Goal: Transaction & Acquisition: Purchase product/service

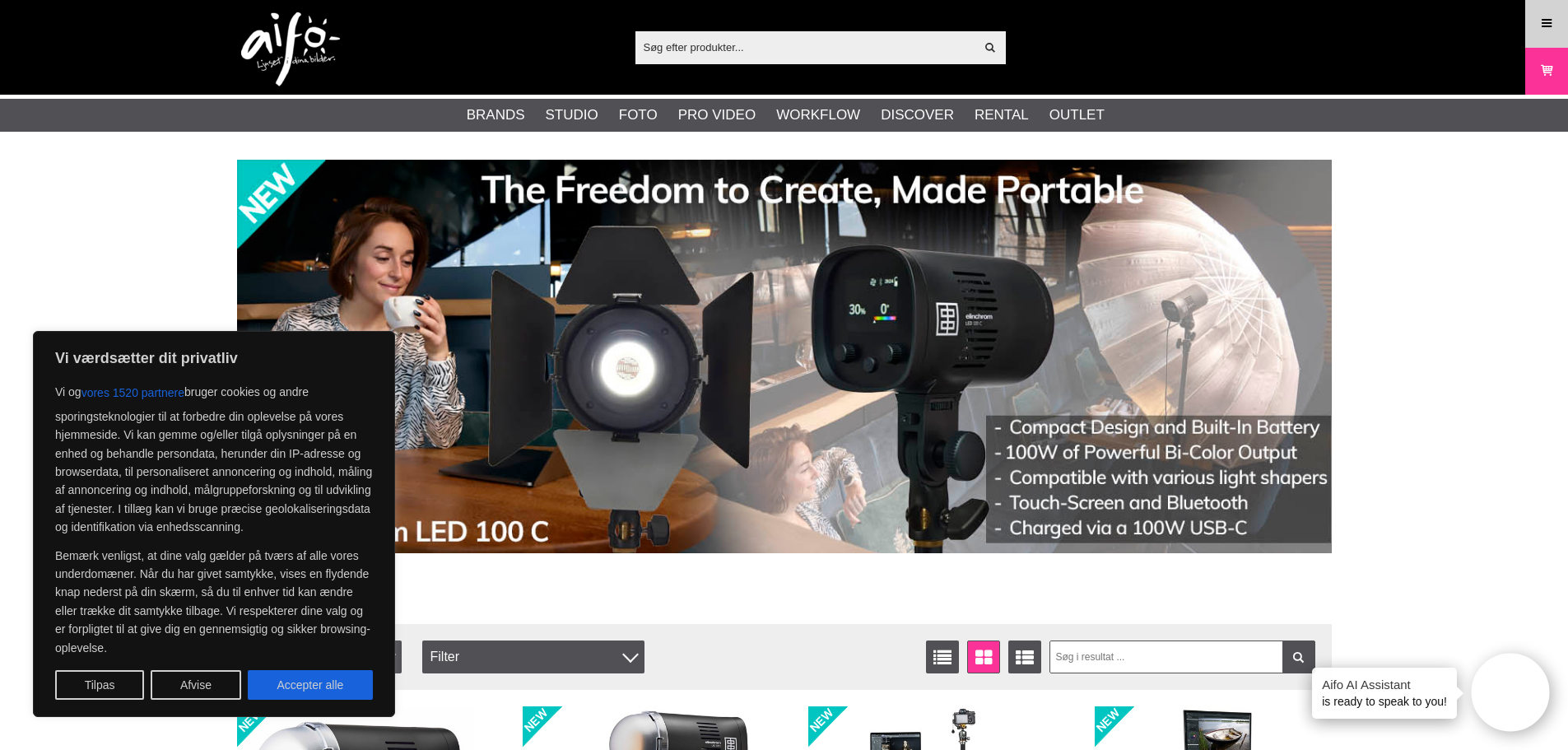
click at [1544, 23] on icon at bounding box center [1547, 24] width 15 height 19
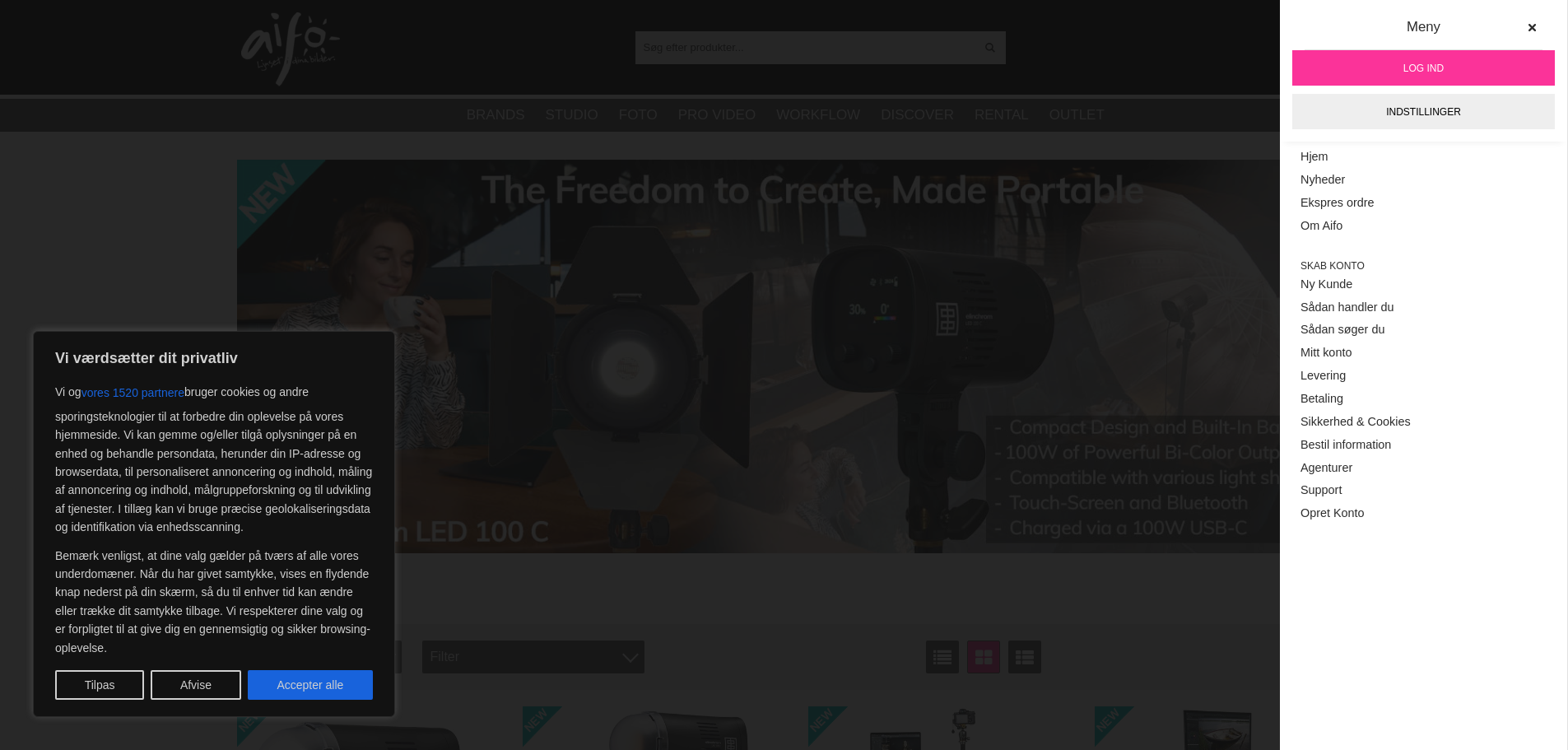
click at [1491, 62] on link "Log ind" at bounding box center [1424, 68] width 263 height 35
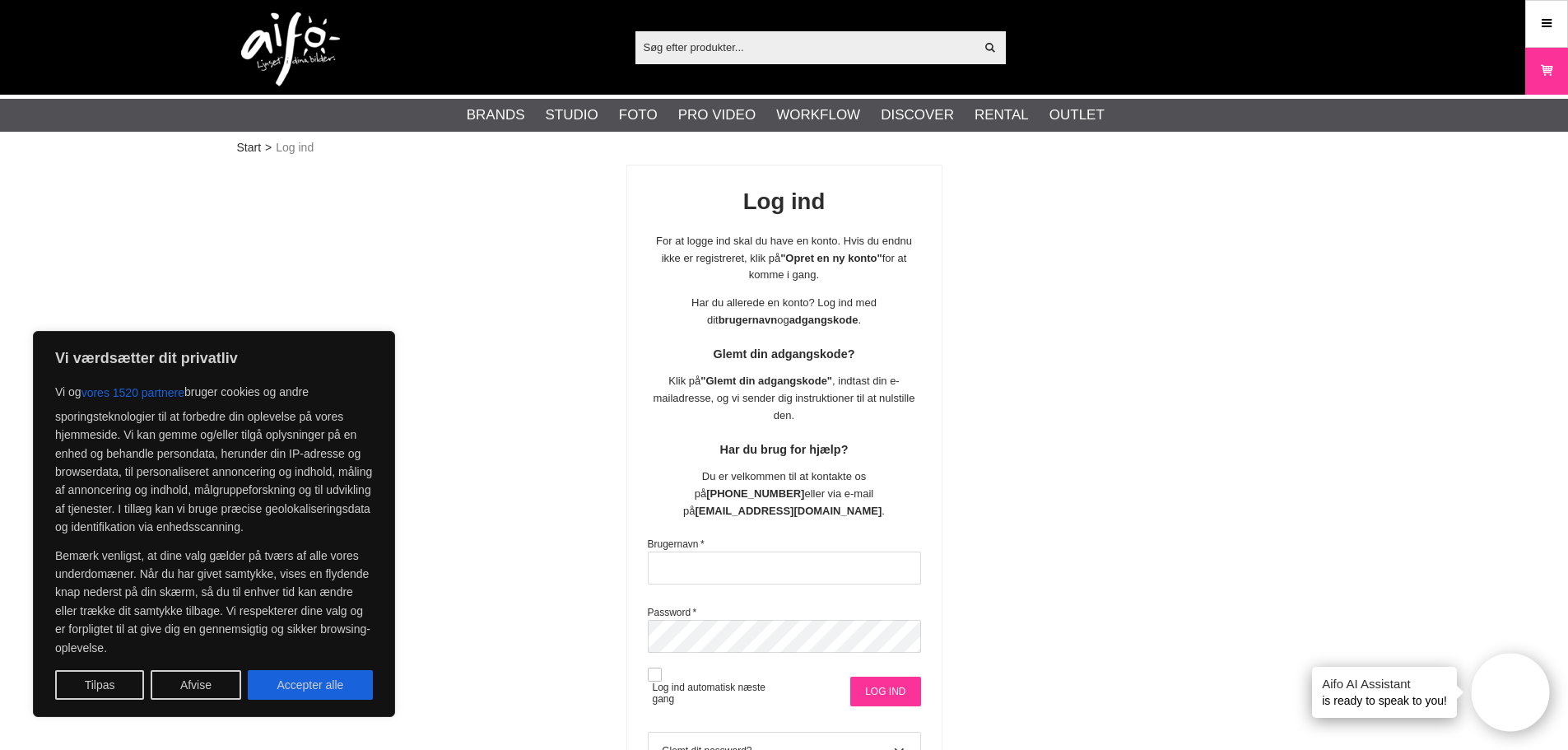
type input "msa@goecker.dk"
click at [893, 677] on input "Log ind" at bounding box center [885, 691] width 70 height 29
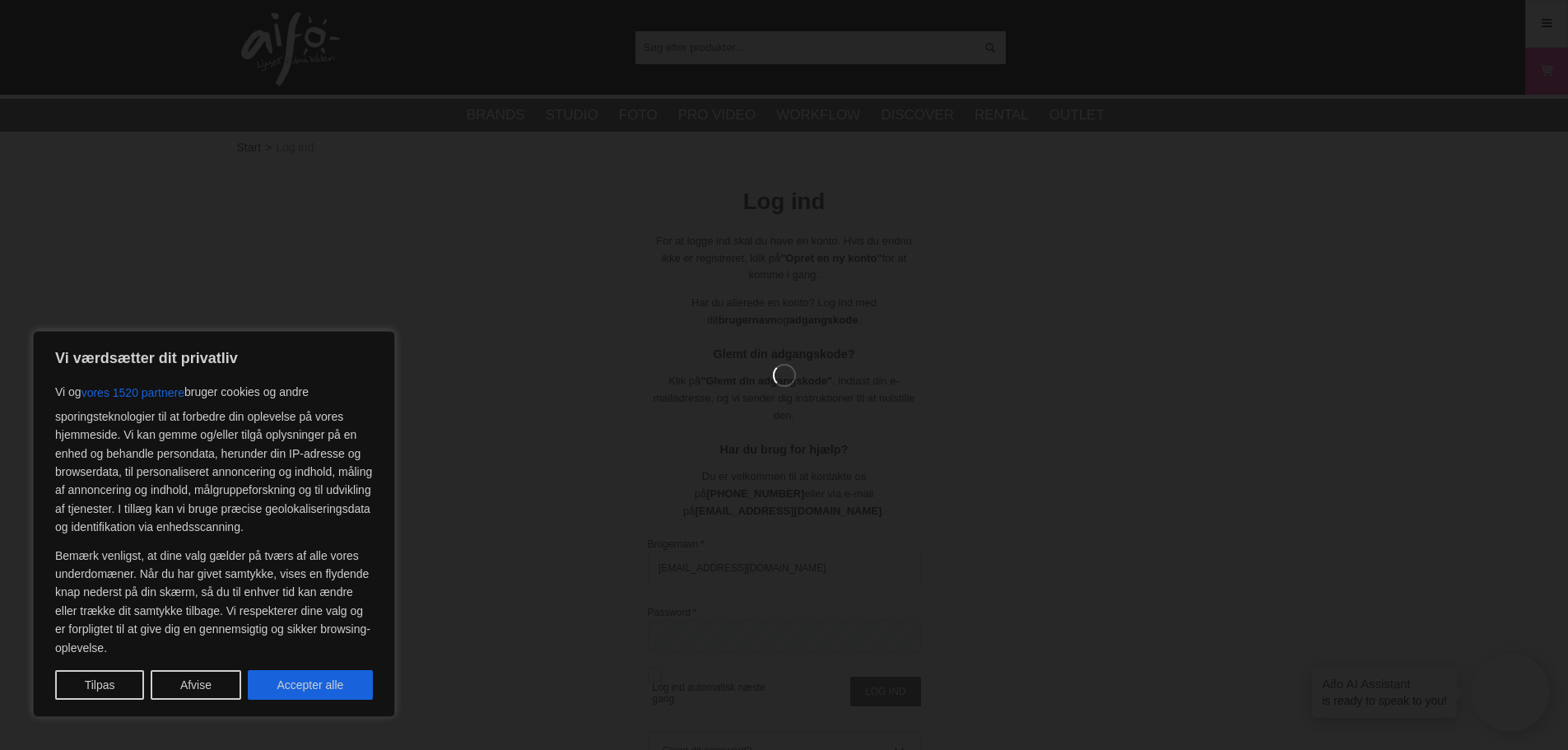
click at [320, 691] on button "Accepter alle" at bounding box center [310, 684] width 125 height 29
checkbox input "true"
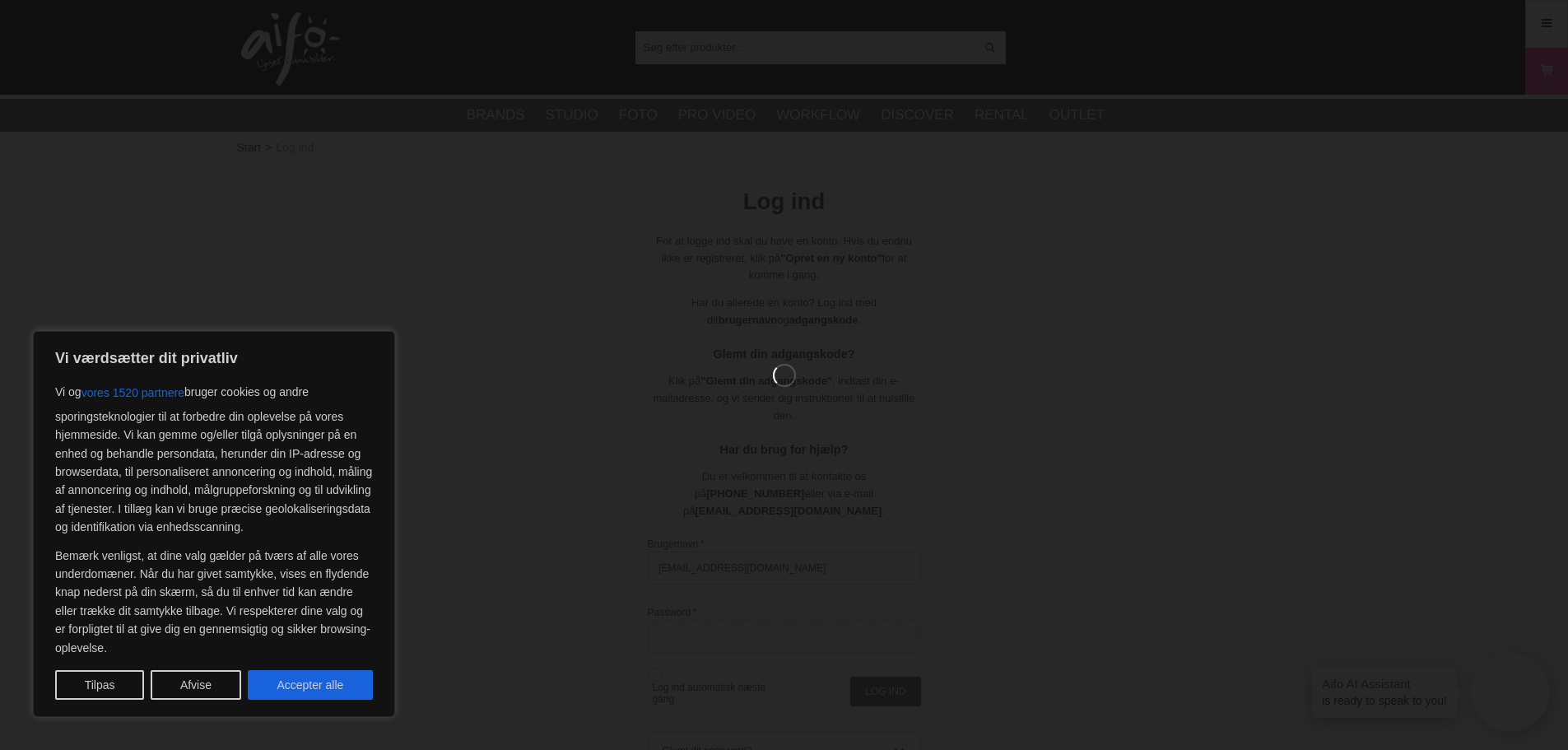
checkbox input "true"
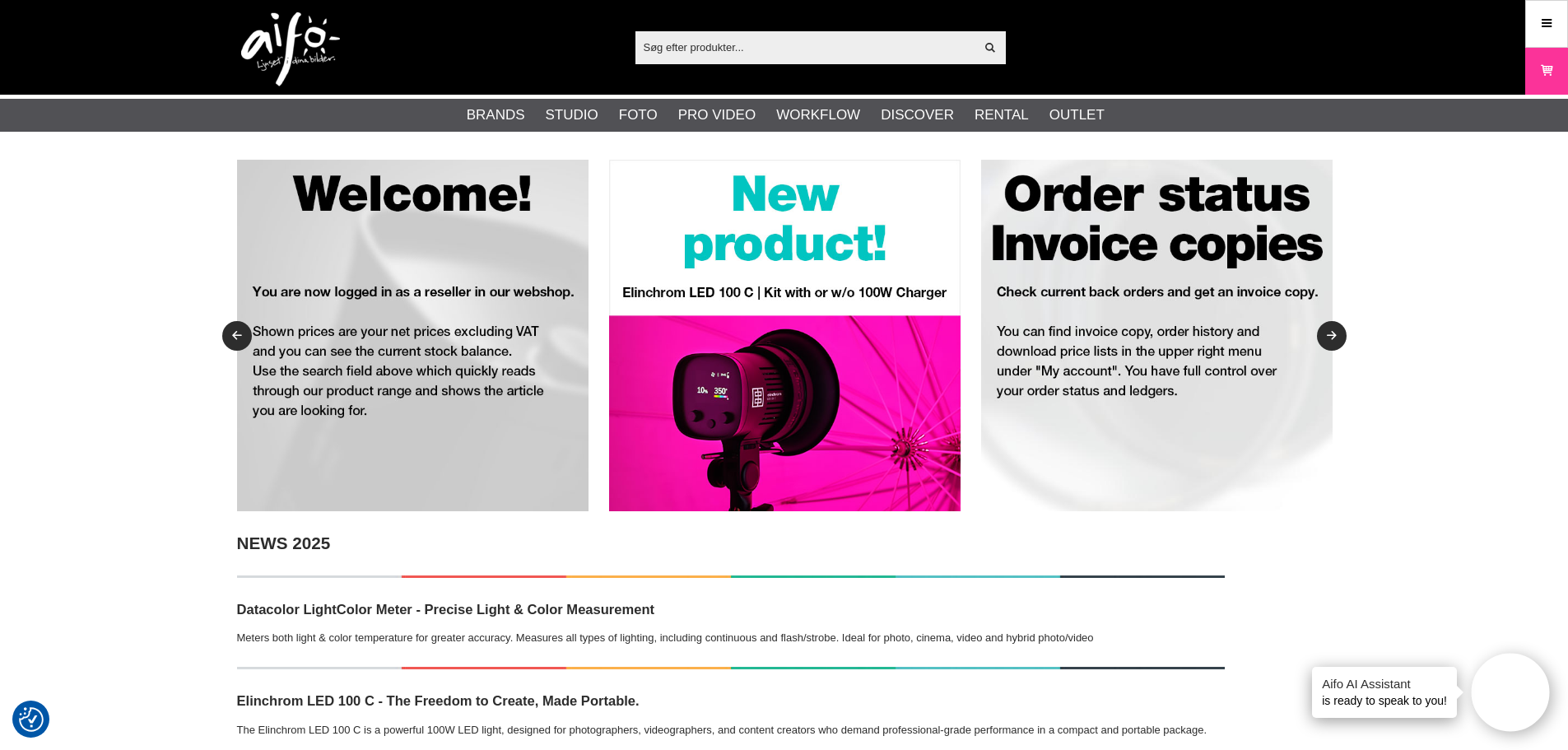
click at [779, 49] on input "text" at bounding box center [806, 46] width 340 height 24
paste input "LA-82243RC"
type input "LA-82243RC"
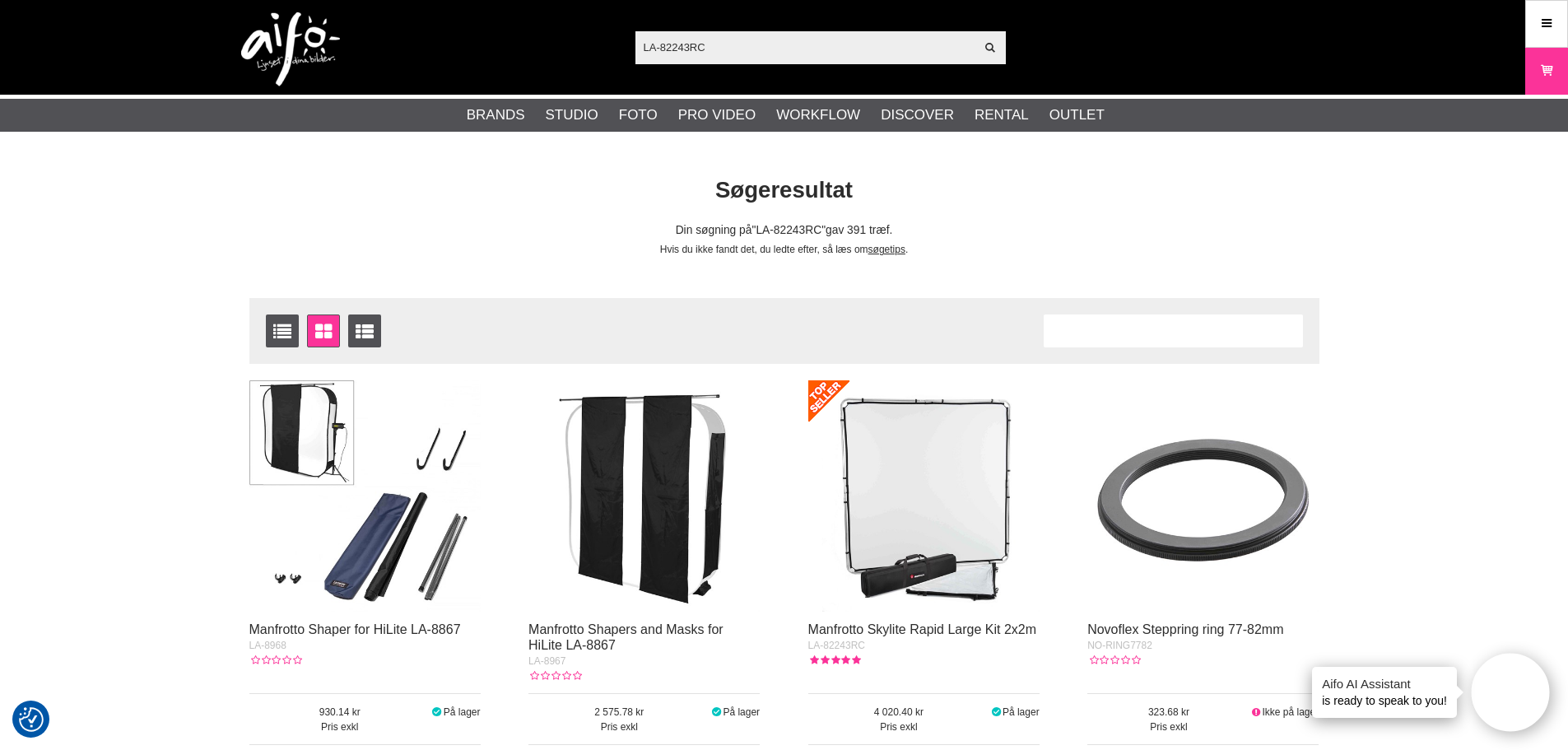
click at [892, 498] on img at bounding box center [924, 496] width 232 height 231
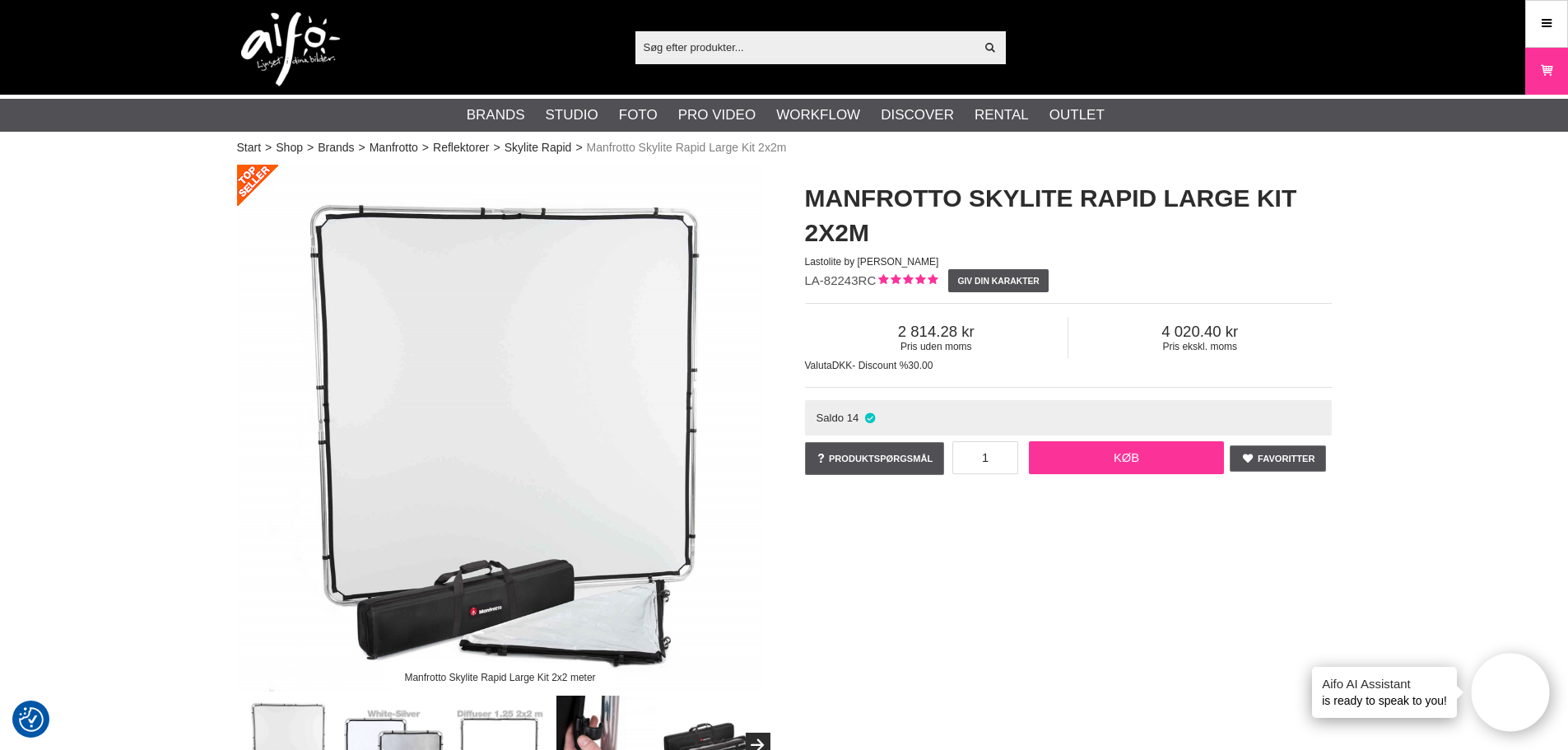
click at [1085, 458] on link "Køb" at bounding box center [1127, 457] width 196 height 33
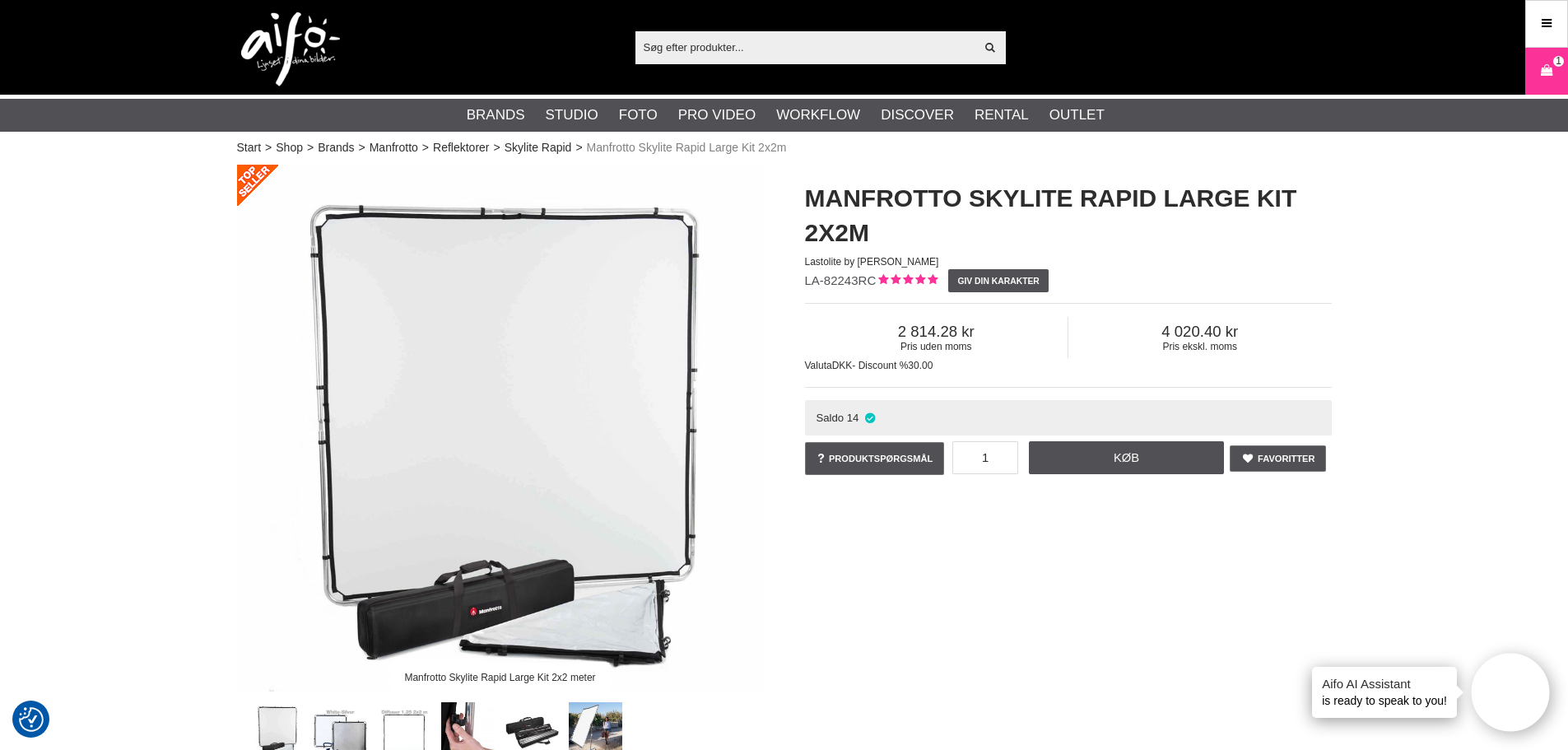
click at [730, 44] on input "text" at bounding box center [806, 46] width 340 height 24
paste input "LA-LR60SNPGRD22"
type input "LA-LR60SNPGRD22"
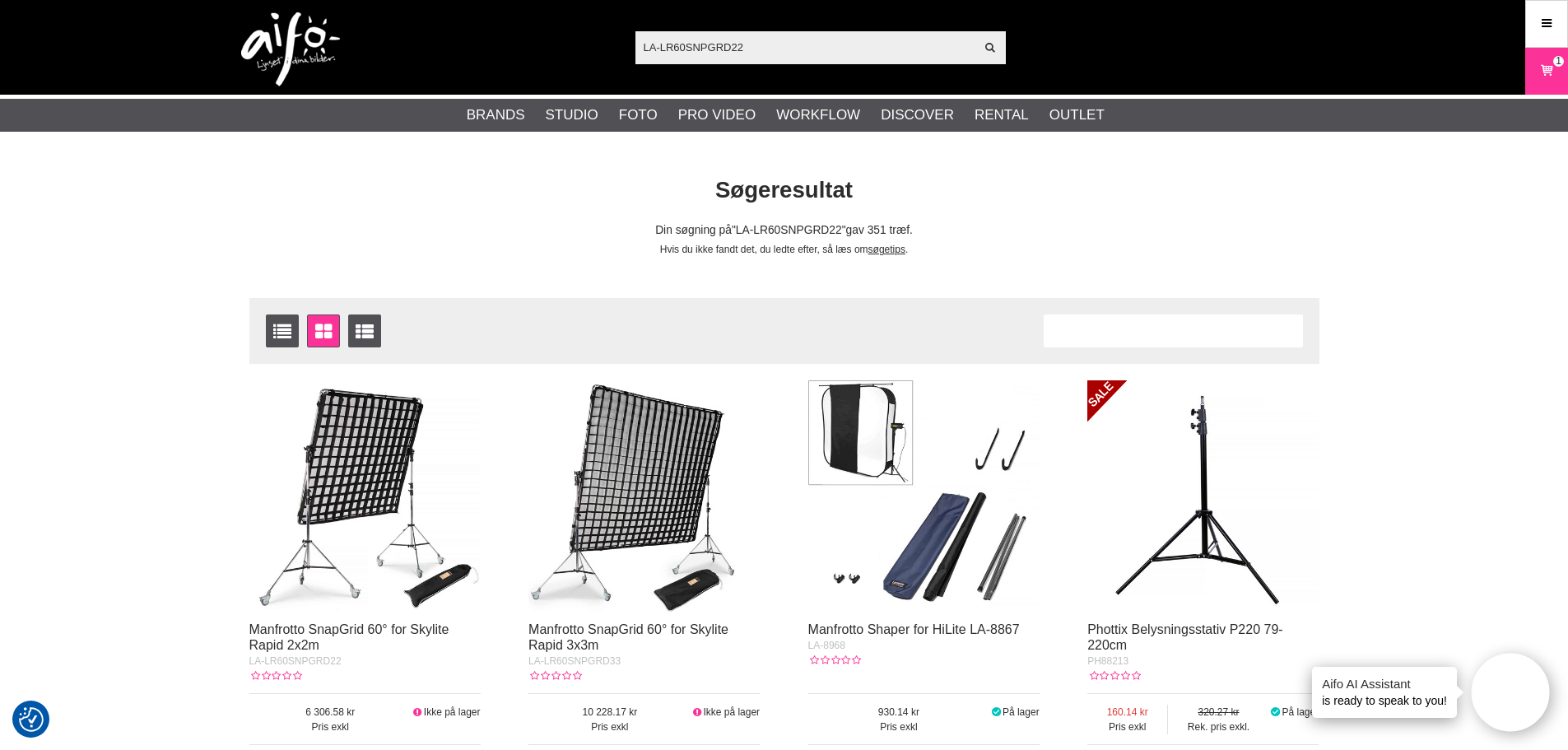
click at [354, 455] on img at bounding box center [365, 496] width 232 height 231
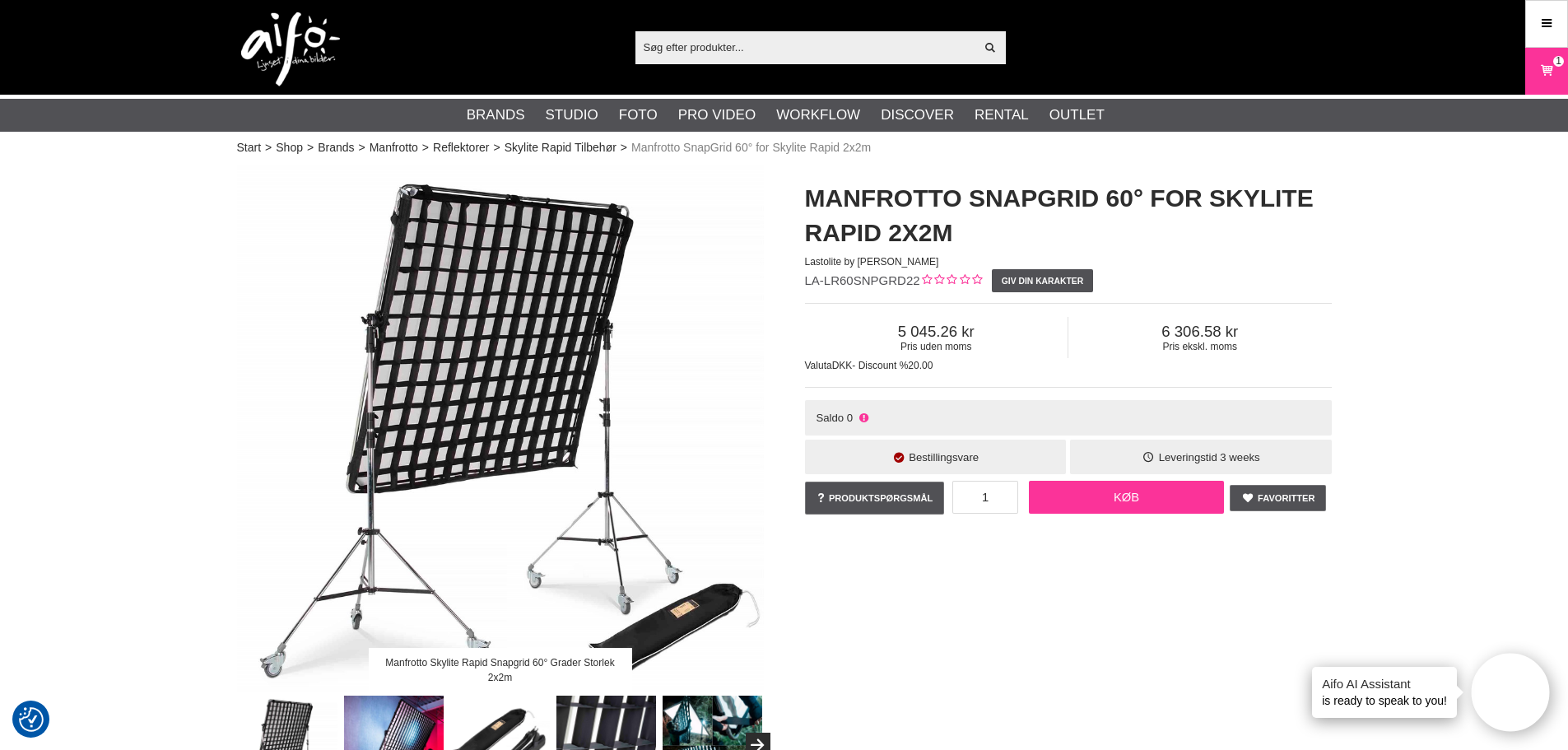
click at [1122, 492] on link "Køb" at bounding box center [1127, 497] width 196 height 33
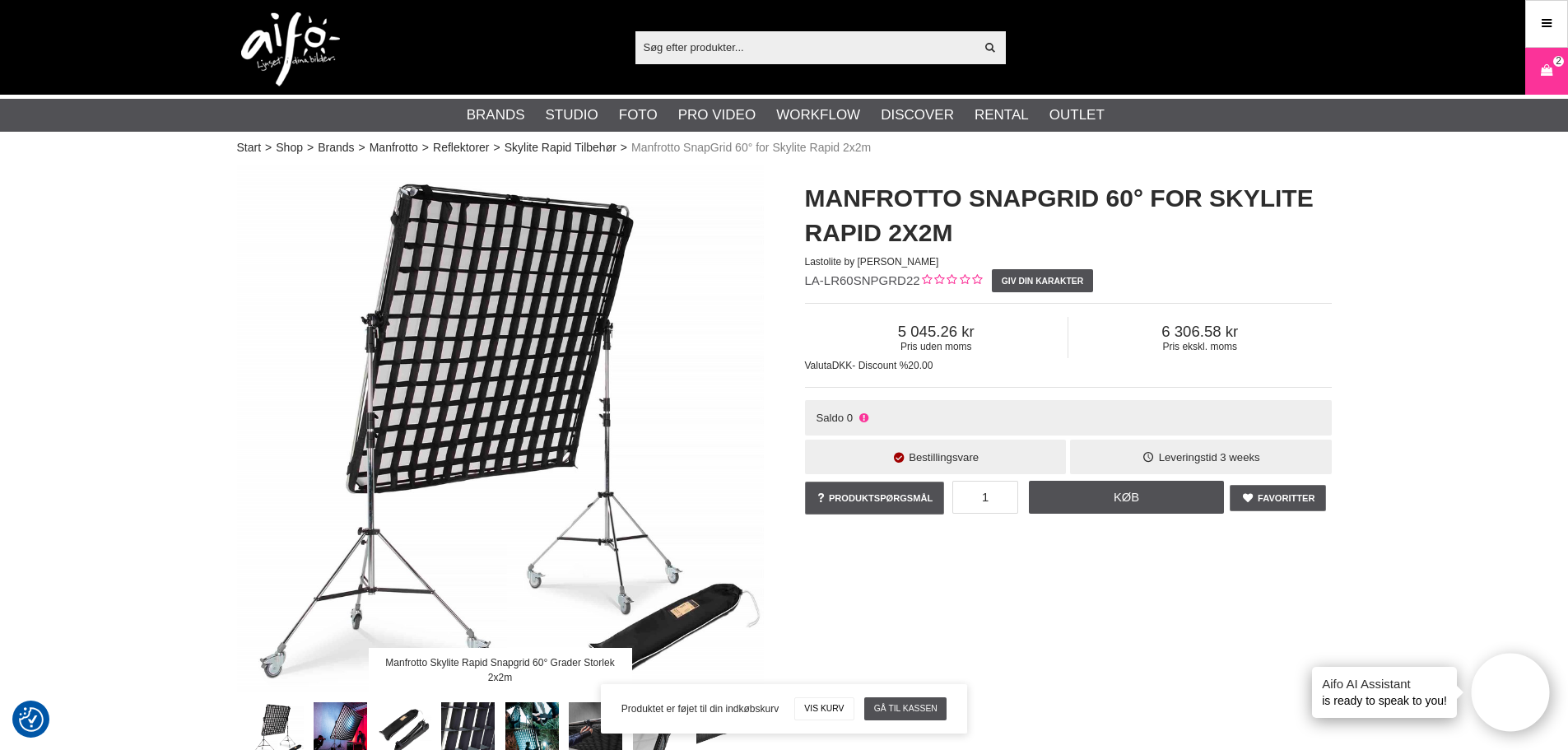
click at [717, 55] on input "text" at bounding box center [806, 46] width 340 height 24
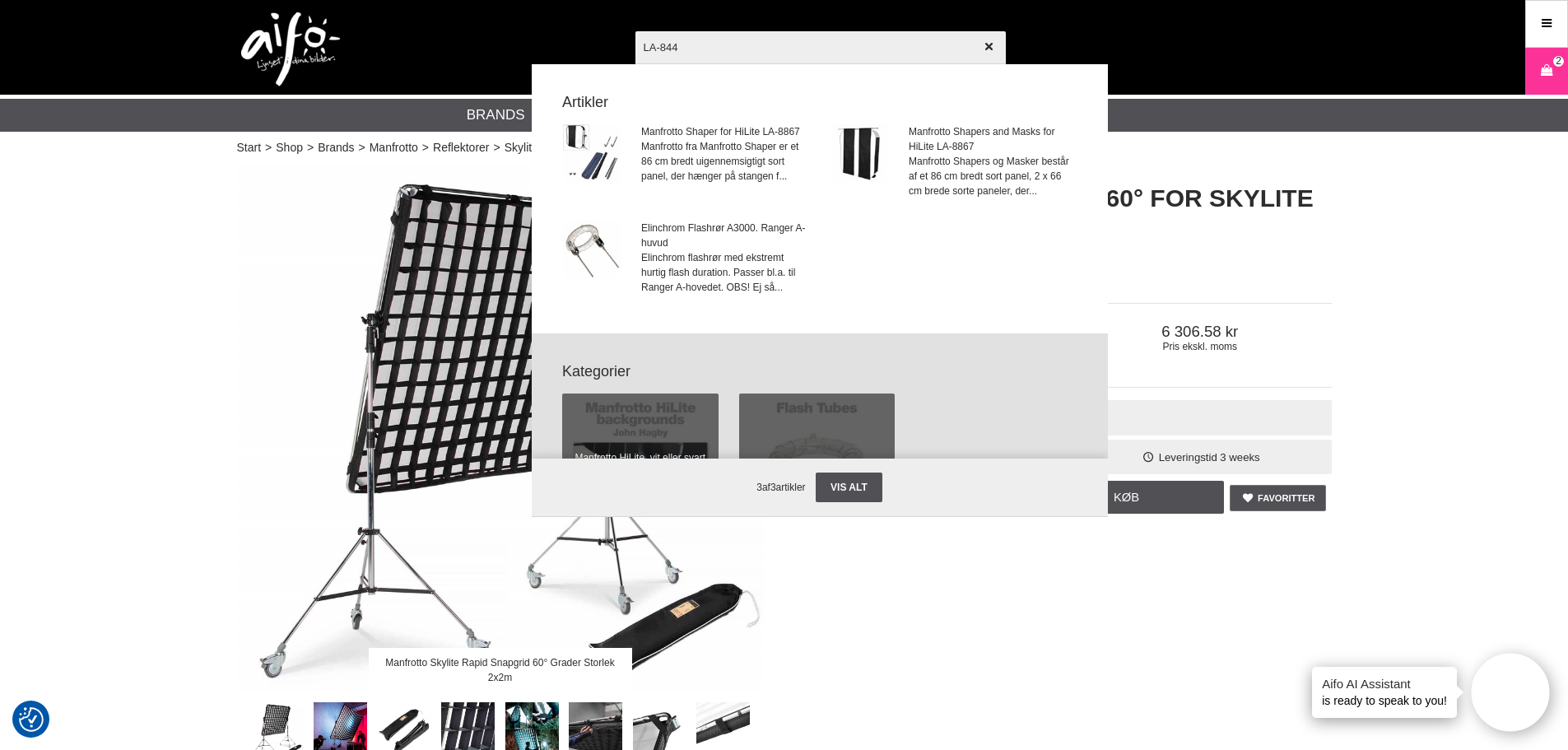
type input "LA-8446"
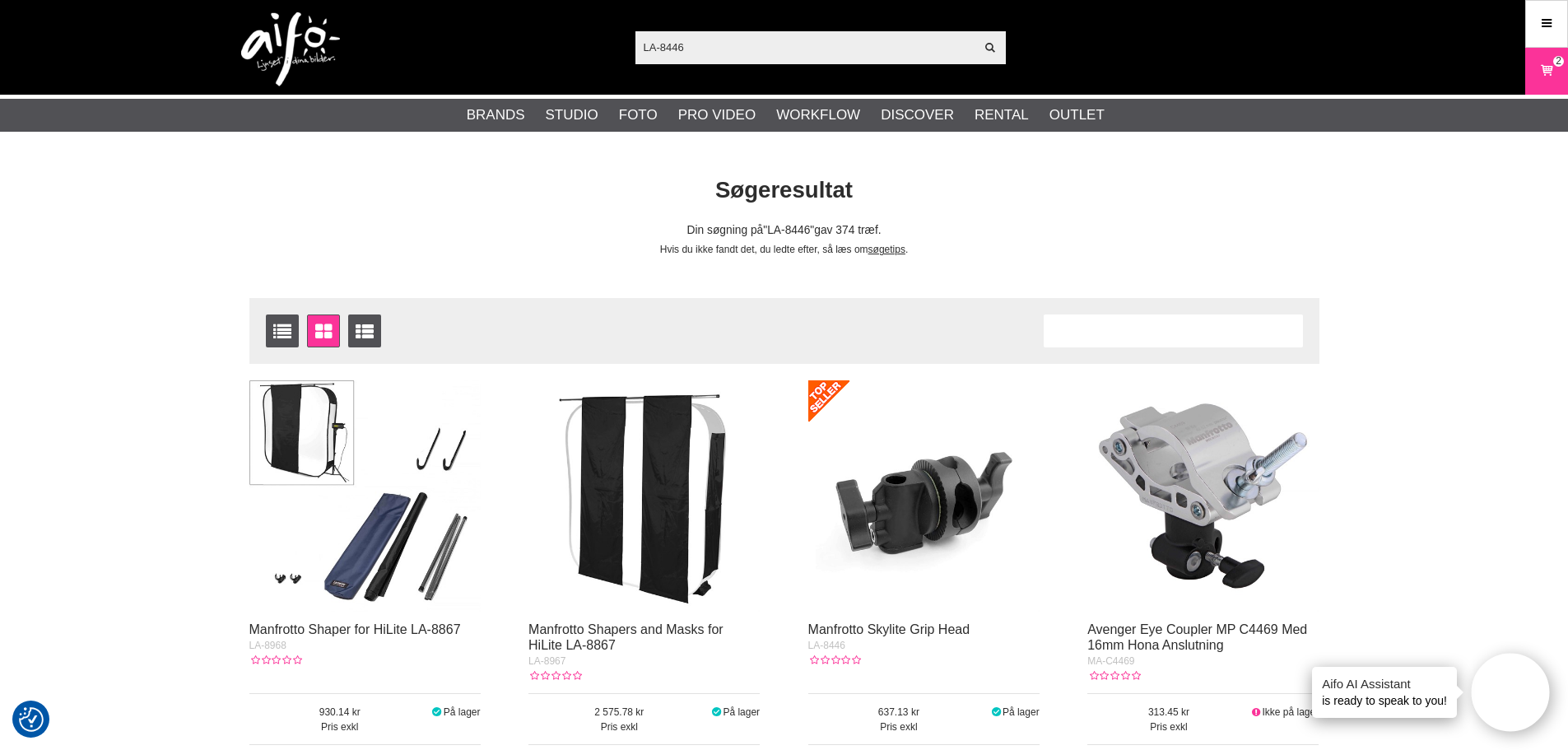
click at [882, 528] on img at bounding box center [924, 496] width 232 height 231
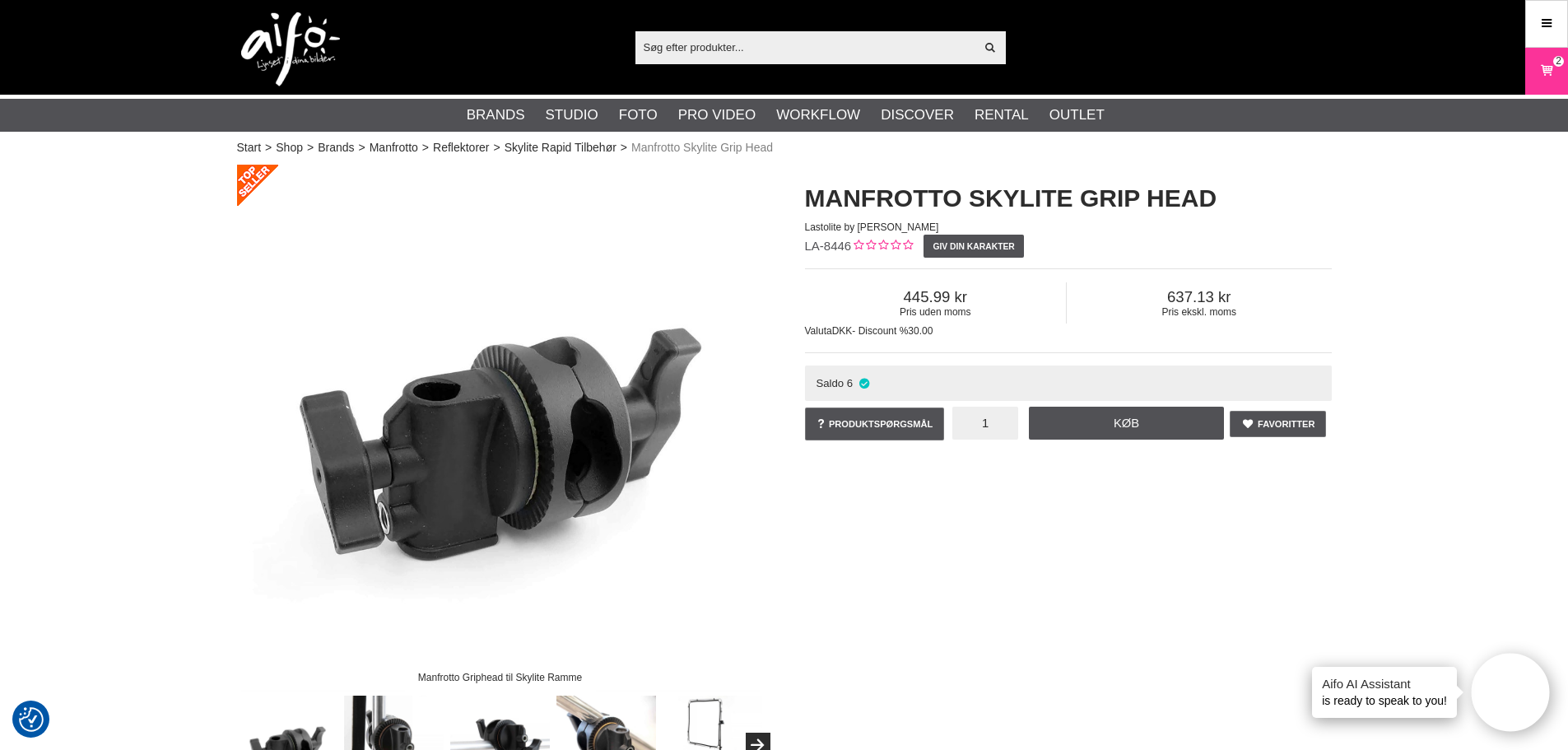
drag, startPoint x: 980, startPoint y: 422, endPoint x: 1008, endPoint y: 426, distance: 28.3
click at [1008, 426] on input "1" at bounding box center [985, 423] width 66 height 33
type input "5"
click at [1100, 420] on link "Køb" at bounding box center [1127, 423] width 196 height 33
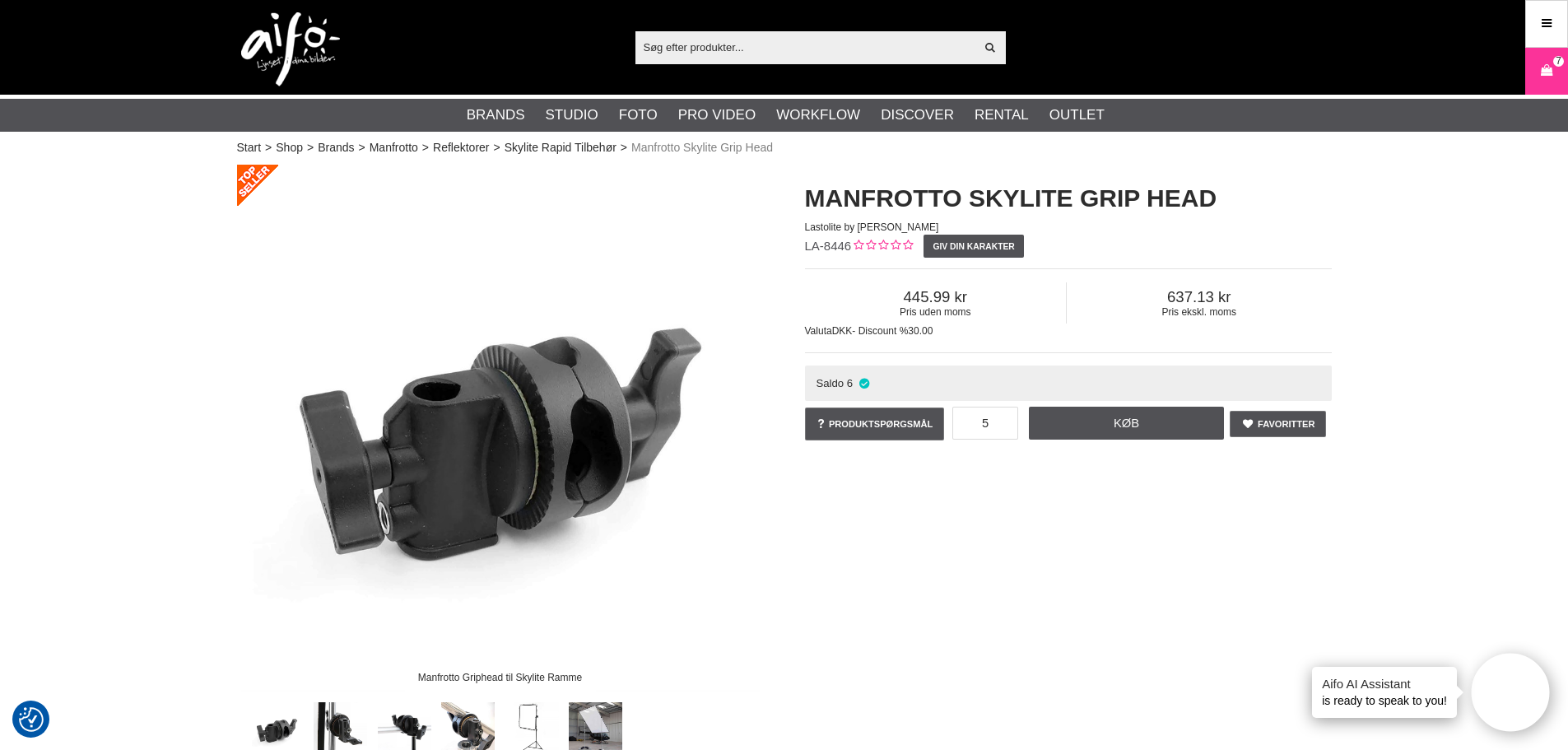
click at [665, 44] on input "text" at bounding box center [806, 46] width 340 height 24
paste input "LA-5921"
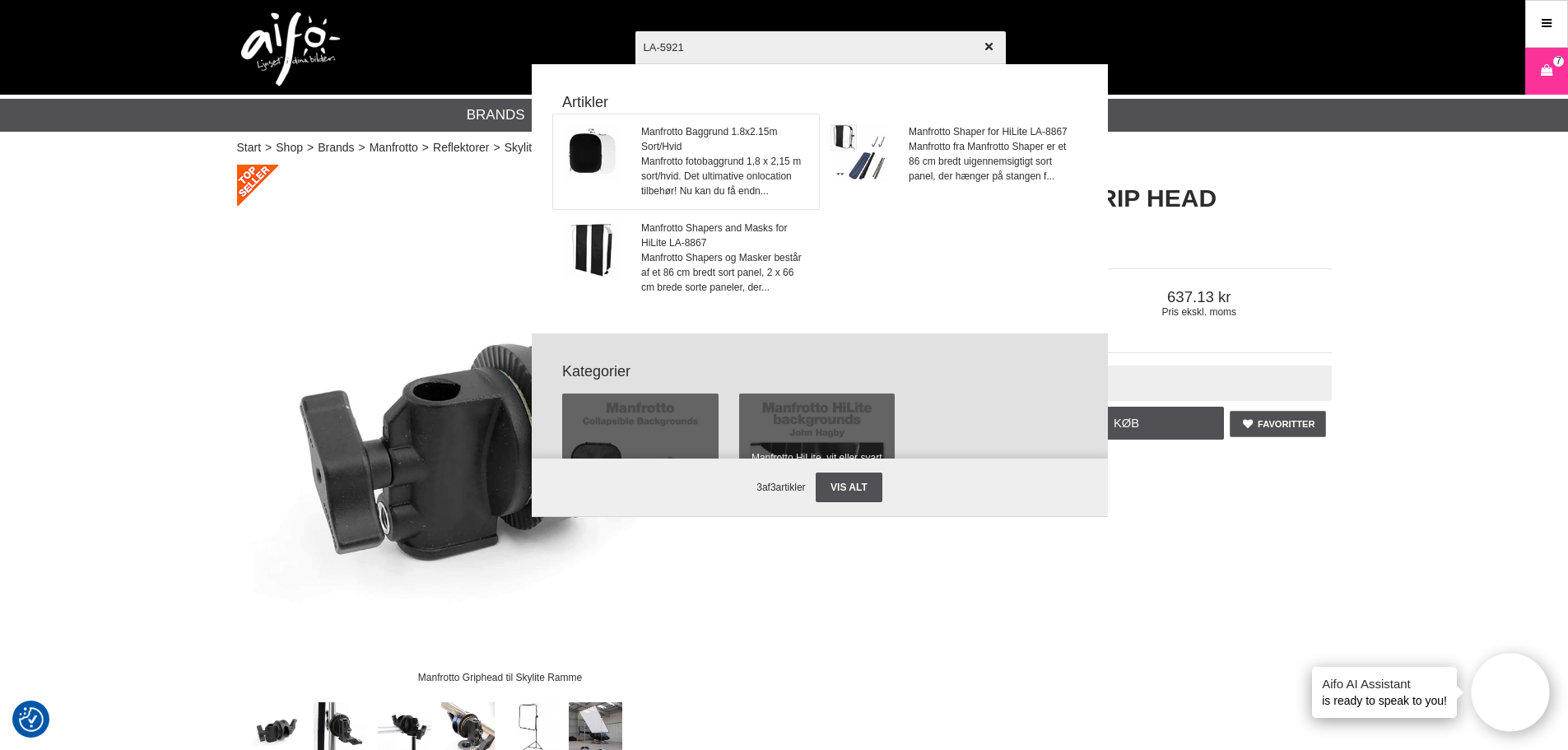
type input "LA-5921"
click at [650, 129] on span "Manfrotto Baggrund 1.8x2.15m Sort/Hvid" at bounding box center [725, 139] width 167 height 29
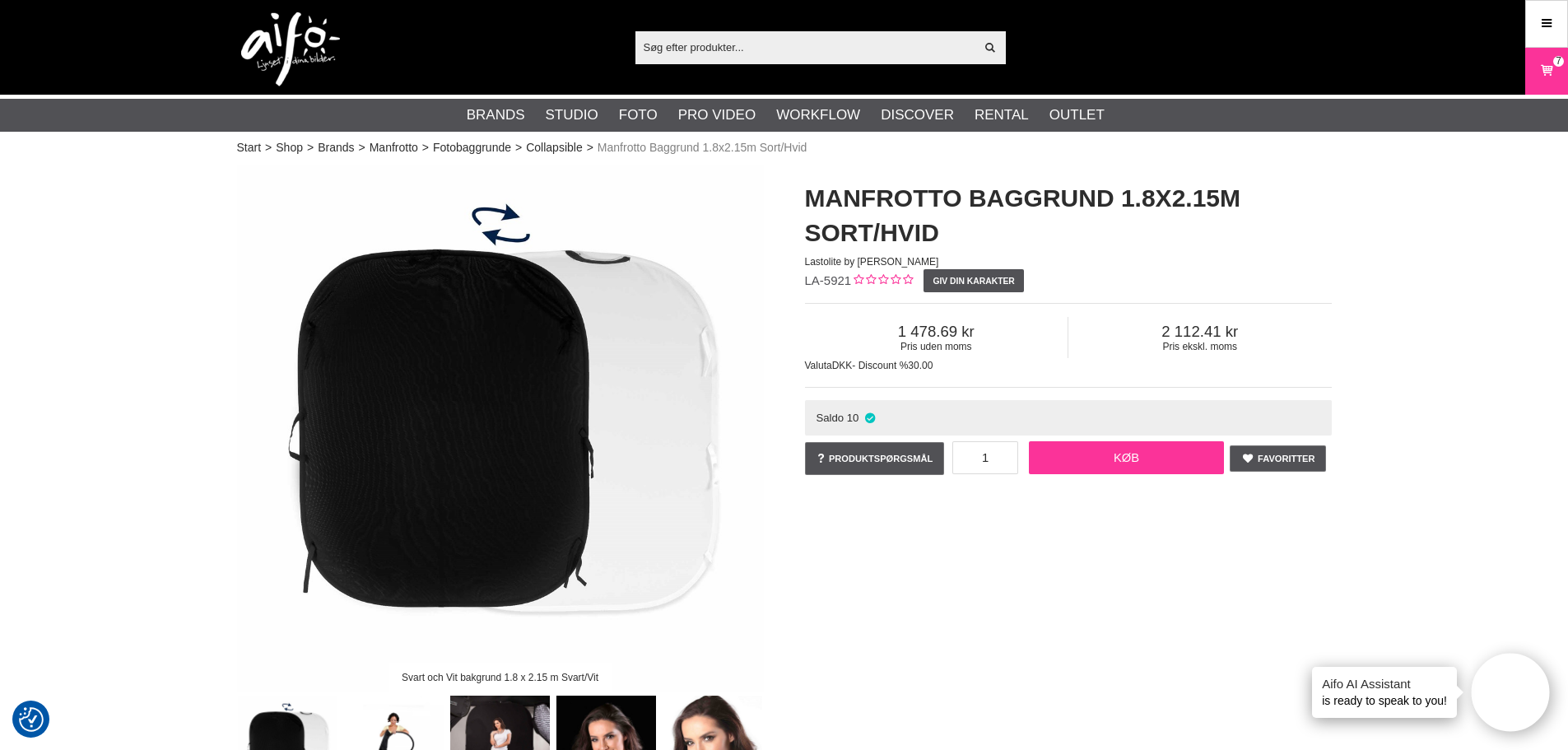
click at [1092, 460] on link "Køb" at bounding box center [1127, 457] width 196 height 33
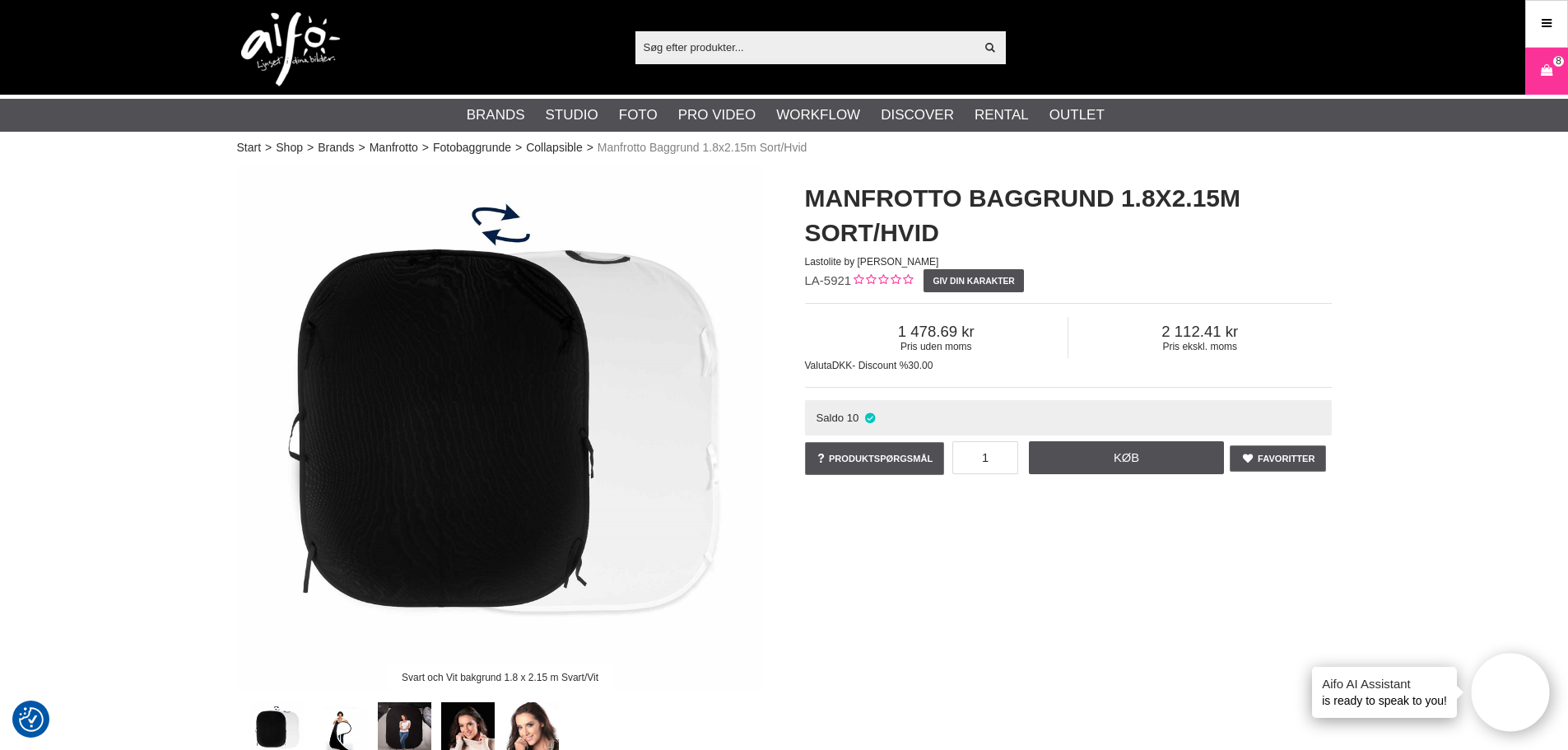
click at [767, 43] on input "text" at bounding box center [806, 46] width 340 height 24
paste input "LA-1121"
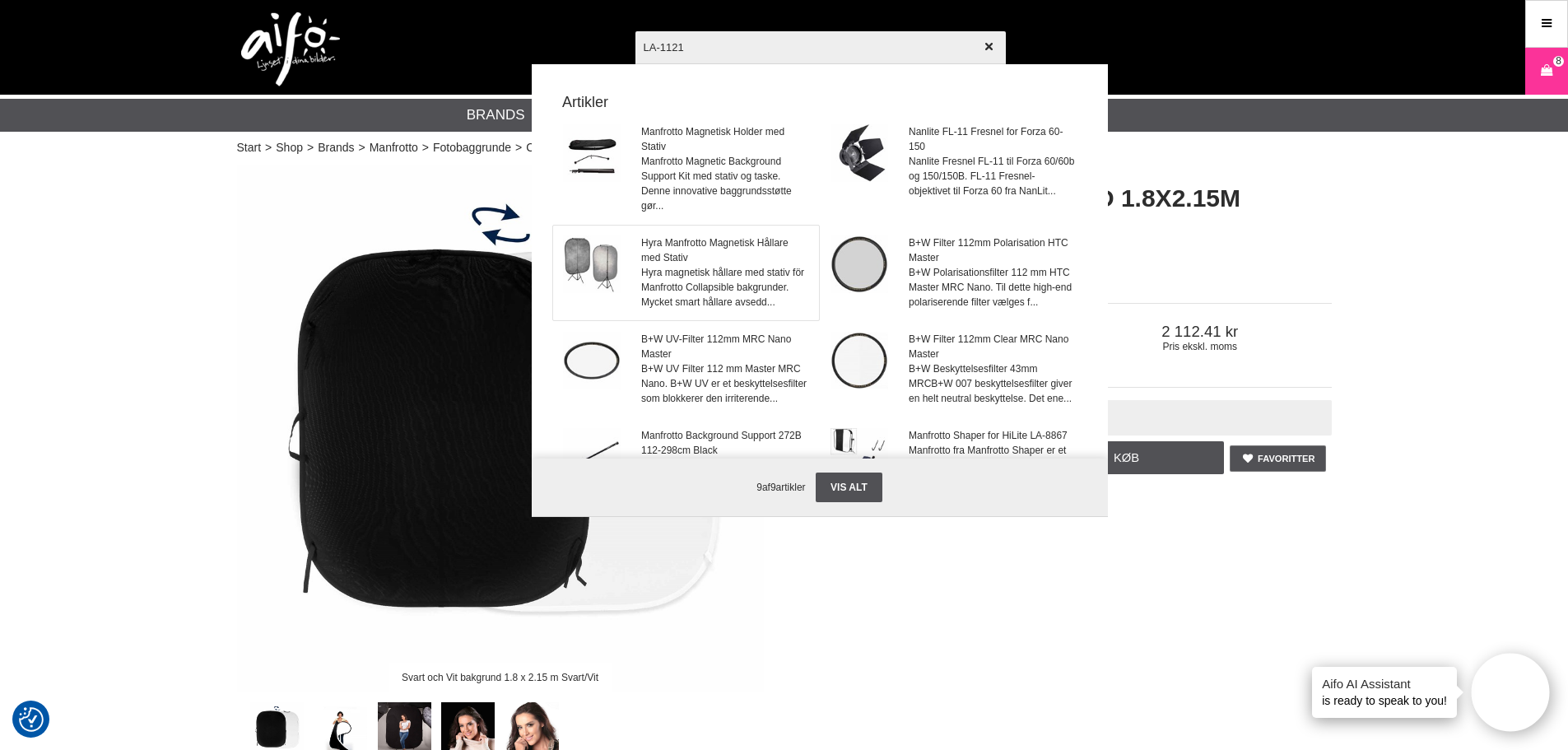
type input "LA-1121"
click at [675, 258] on span "Hyra Manfrotto Magnetisk Hållare med Stativ" at bounding box center [725, 250] width 167 height 29
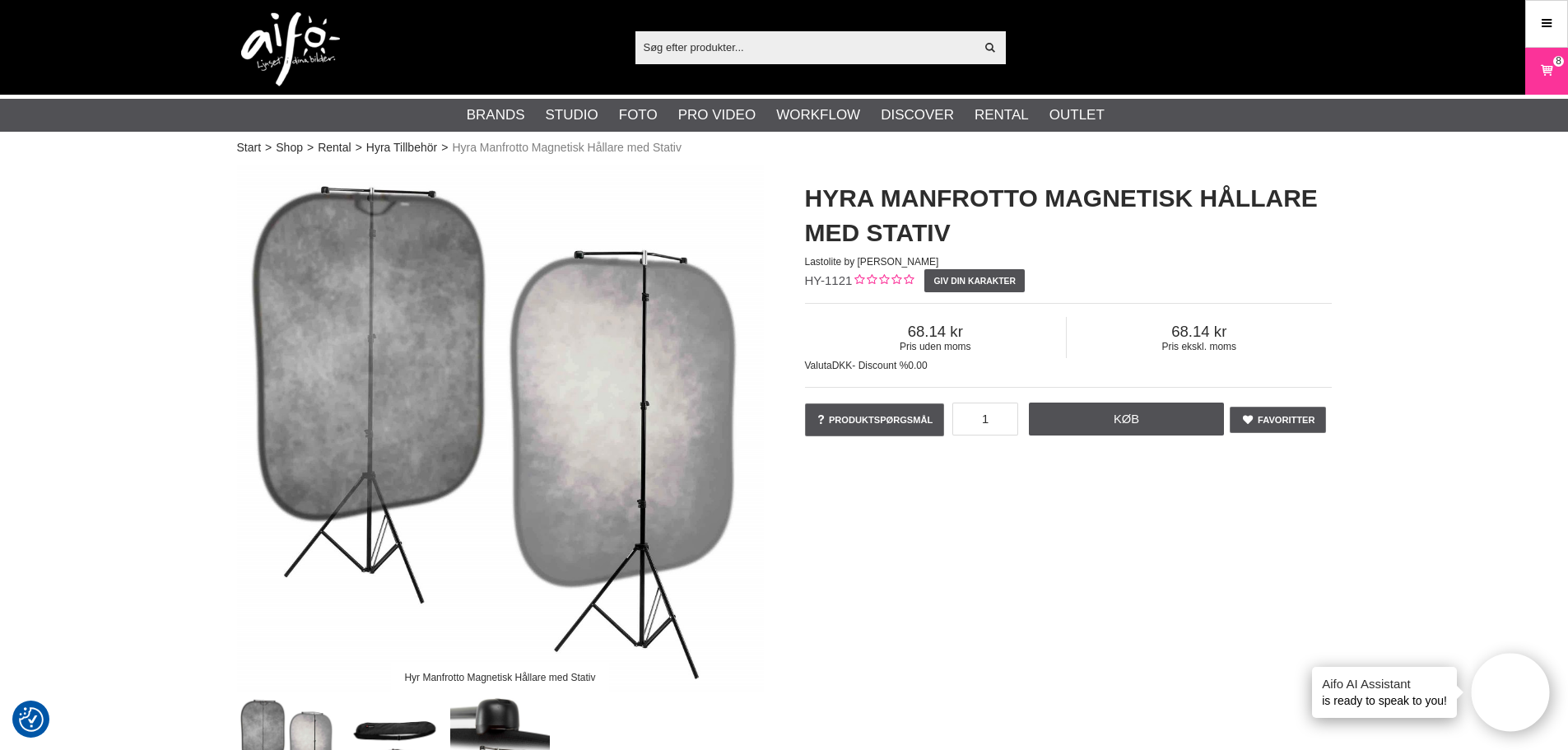
click at [732, 44] on input "text" at bounding box center [806, 46] width 340 height 24
paste input "LA-1121"
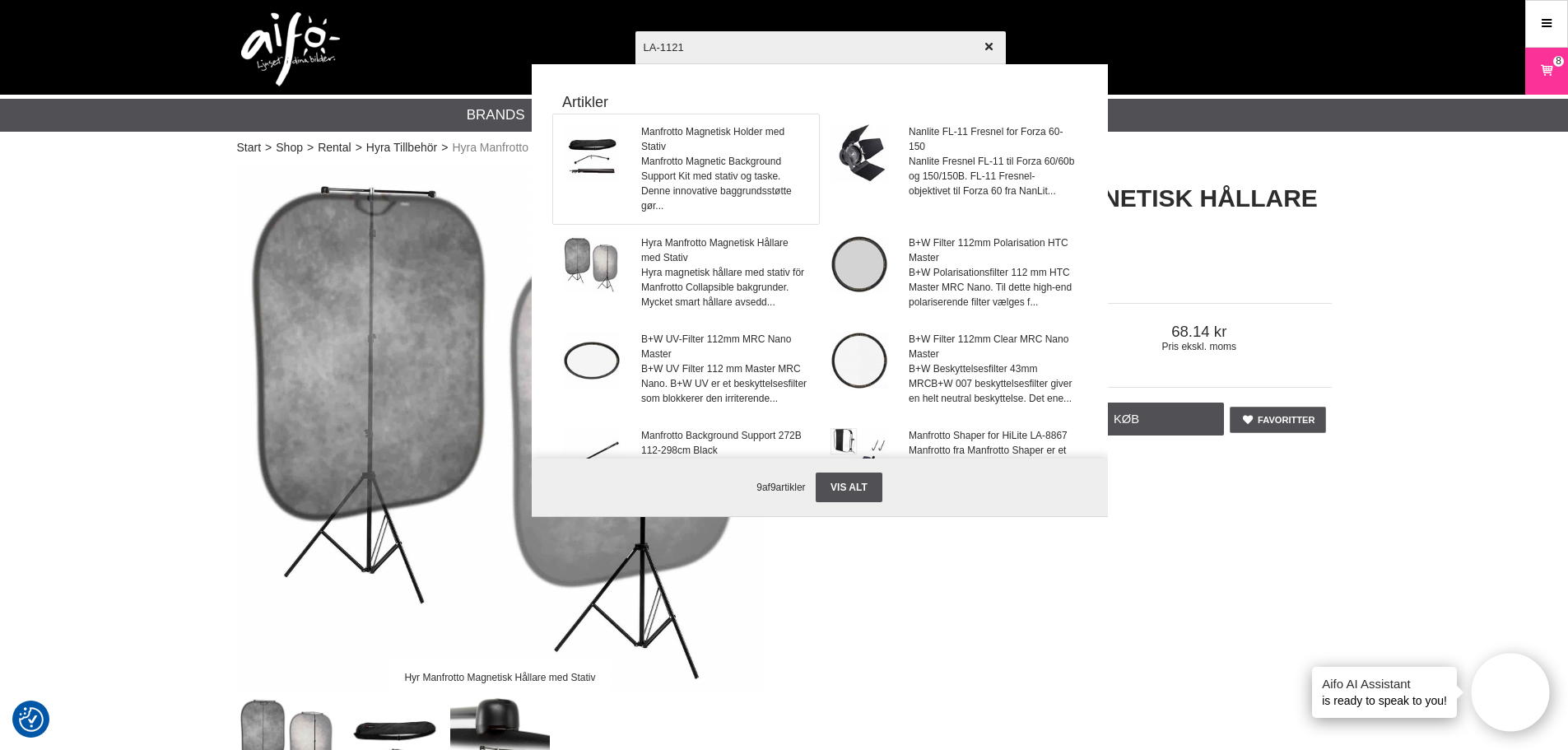
type input "LA-1121"
click at [733, 149] on span "Manfrotto Magnetisk Holder med Stativ" at bounding box center [725, 139] width 167 height 29
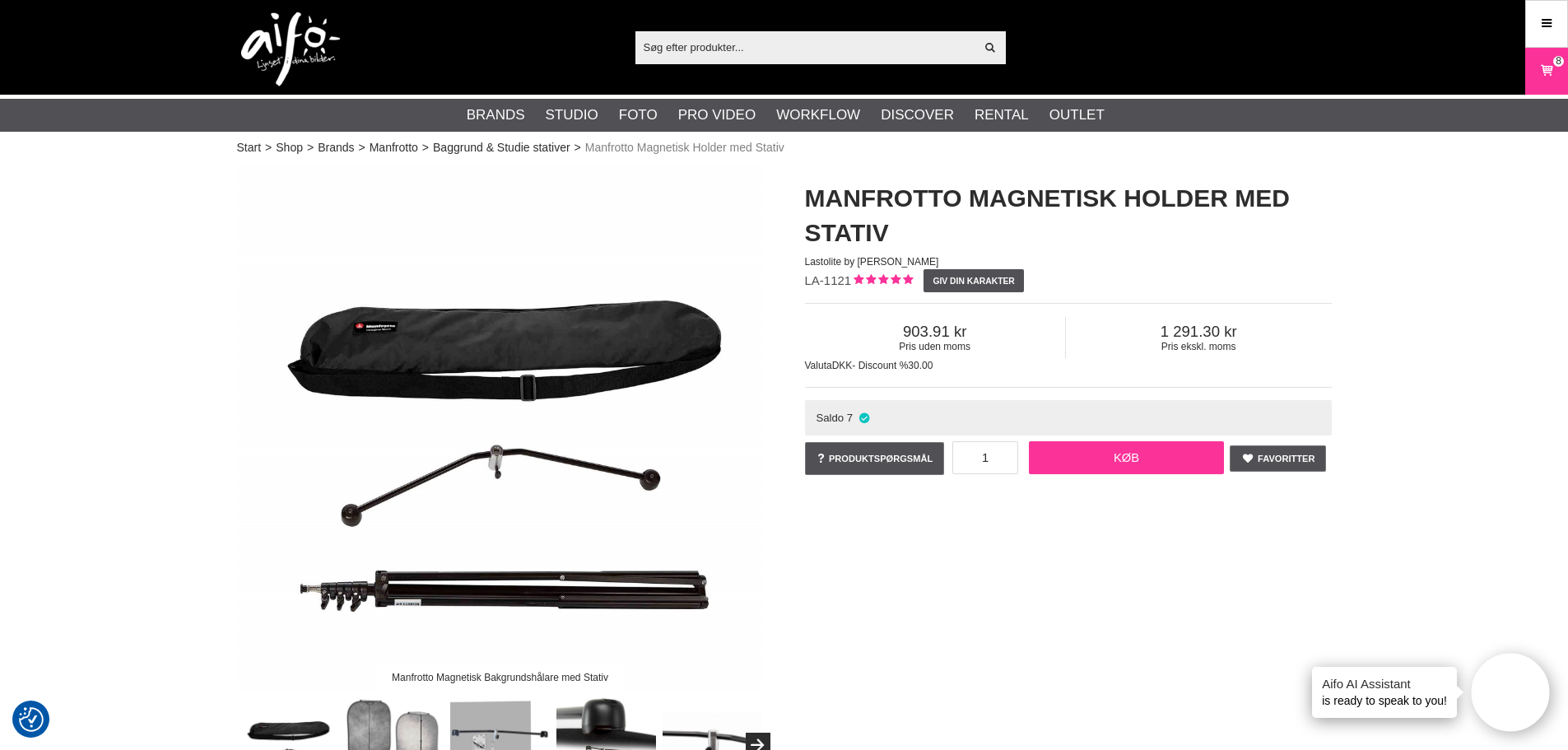
click at [1056, 464] on link "Køb" at bounding box center [1127, 457] width 196 height 33
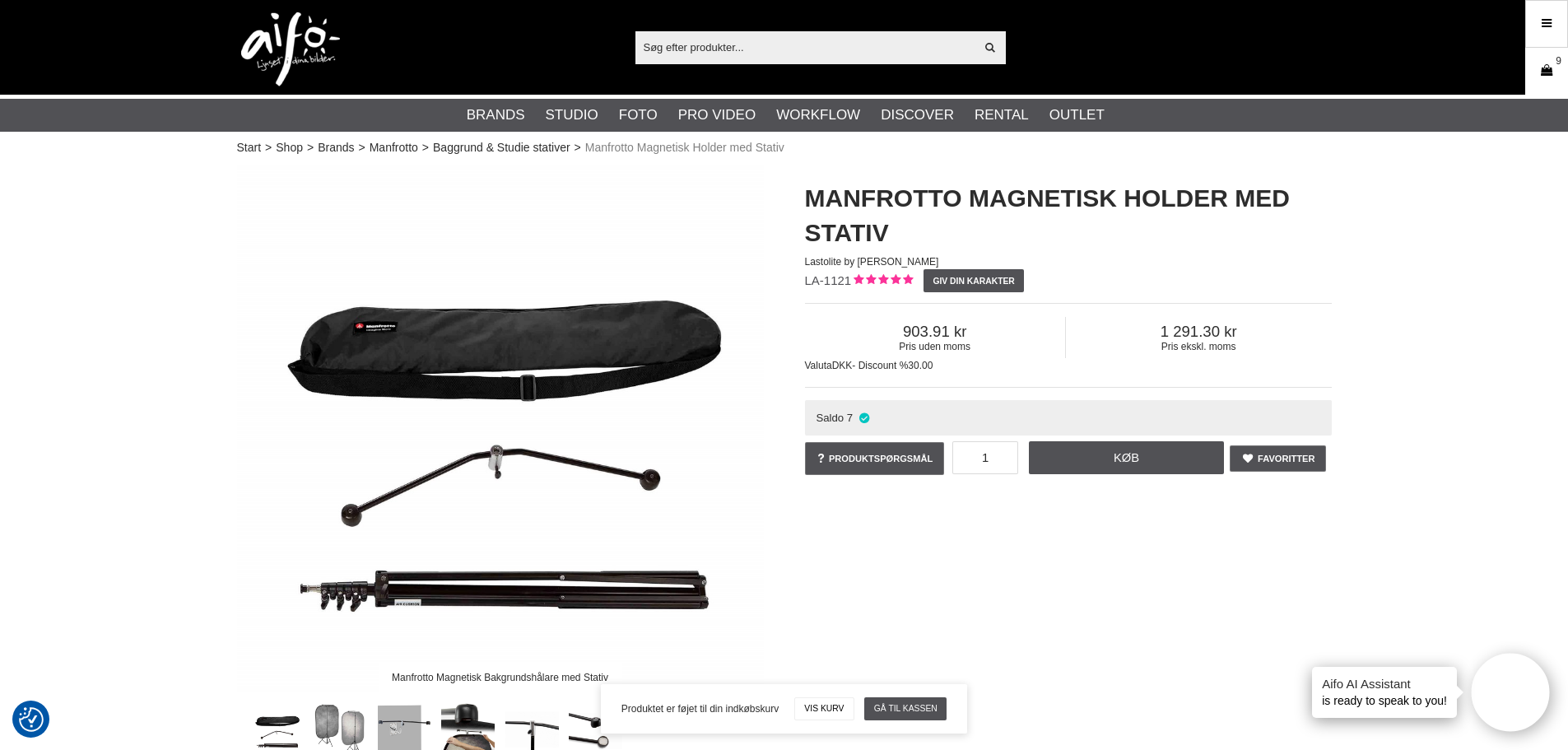
click at [1555, 63] on span "9" at bounding box center [1559, 61] width 11 height 11
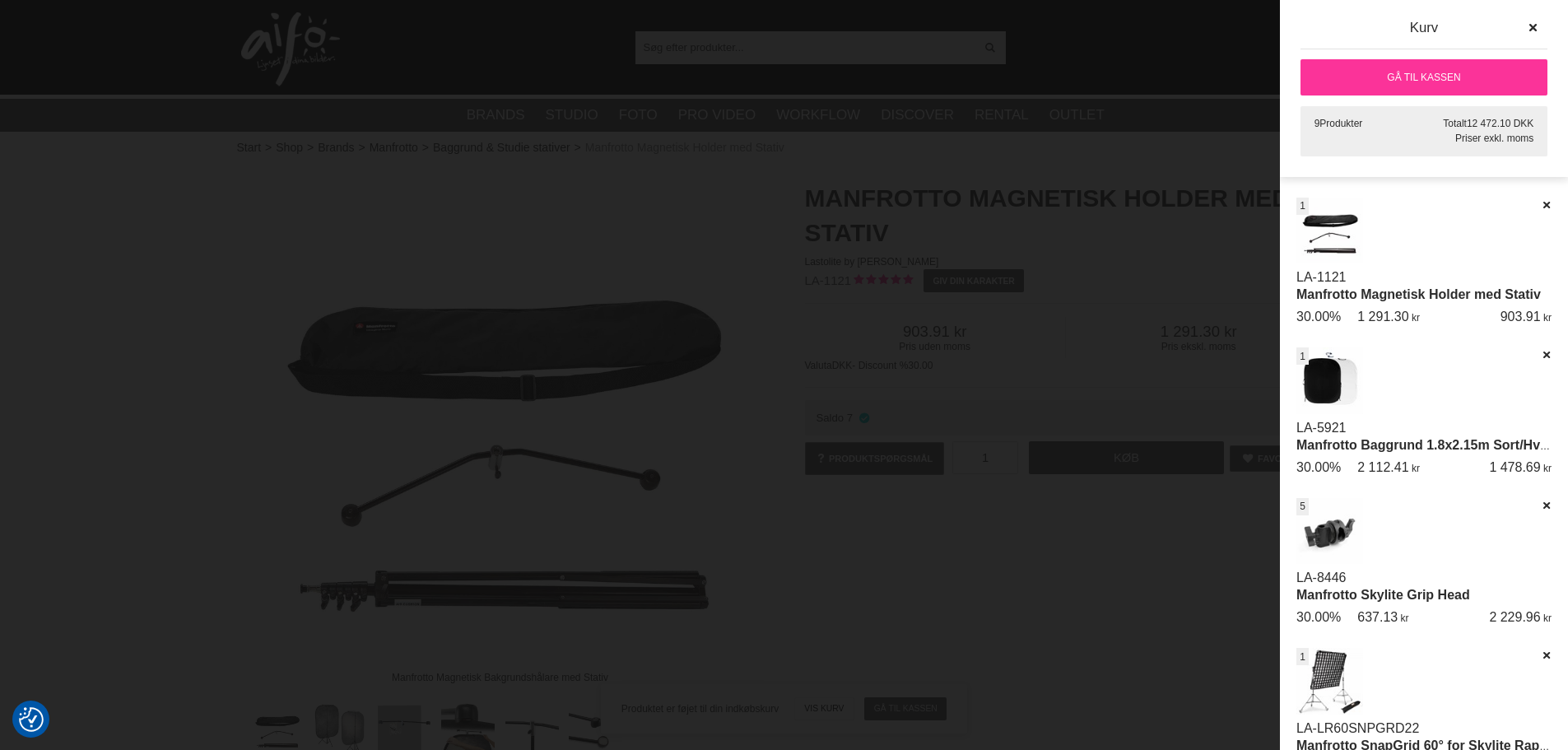
click at [1427, 77] on link "Gå til kassen" at bounding box center [1424, 77] width 247 height 36
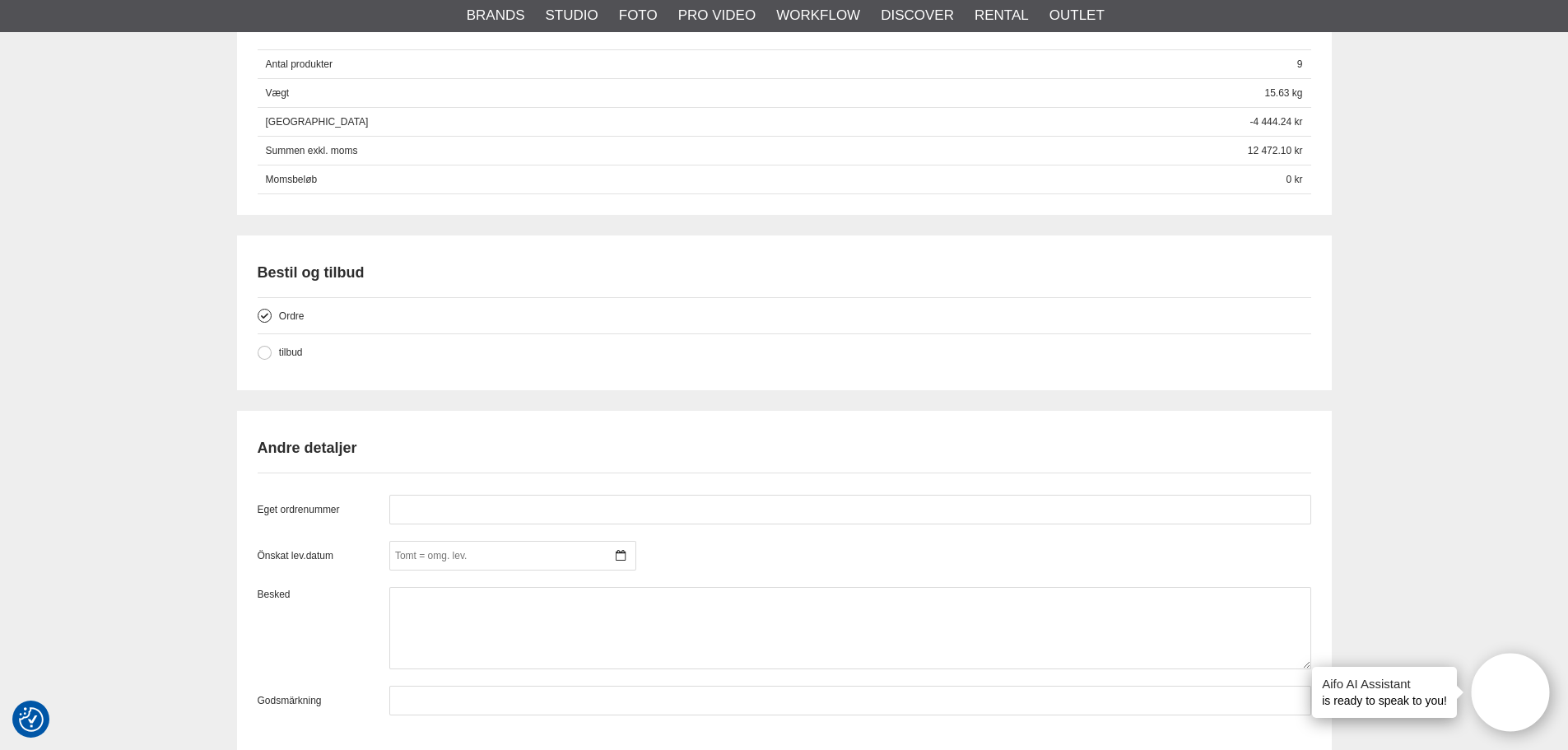
scroll to position [1234, 0]
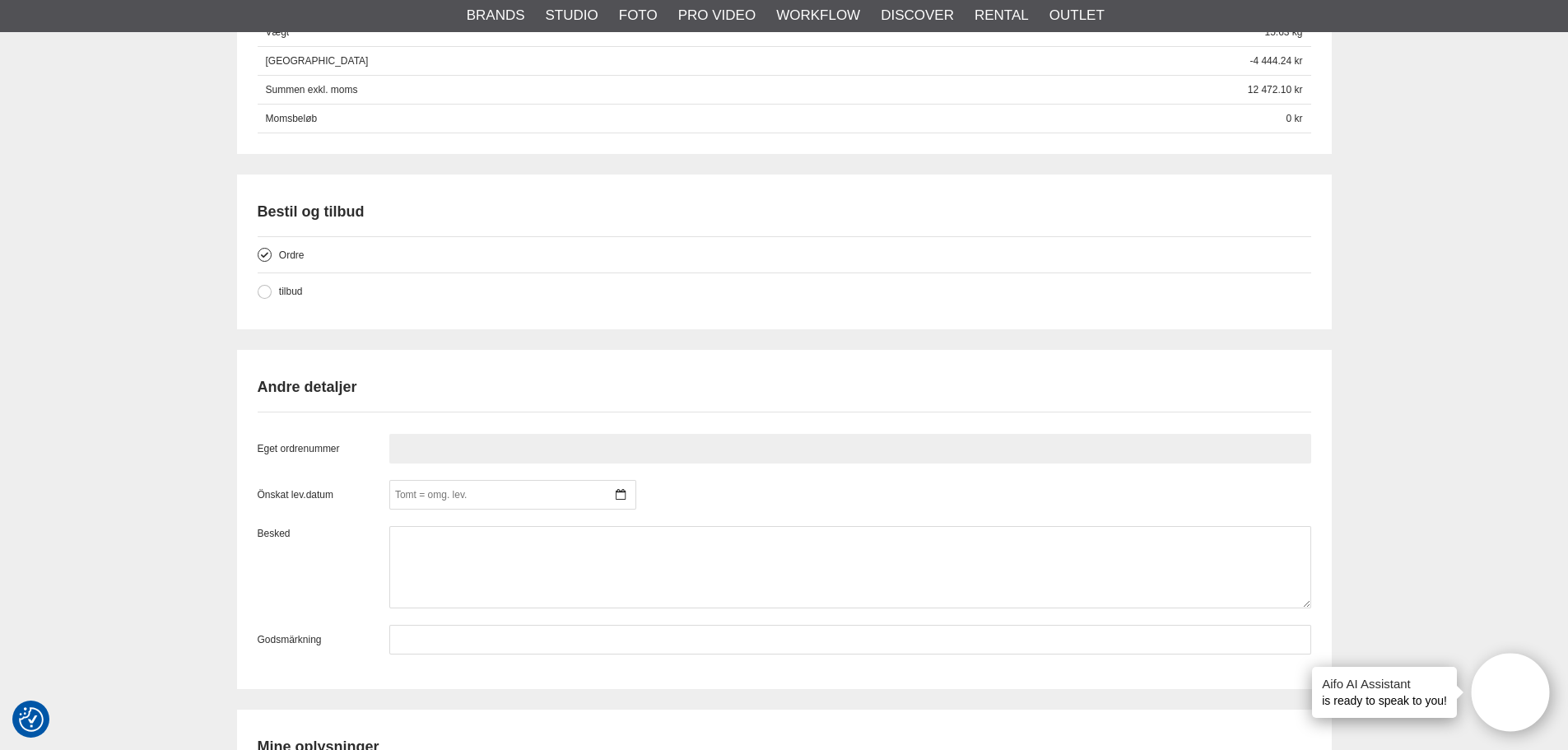
click at [429, 451] on input "text" at bounding box center [850, 448] width 922 height 29
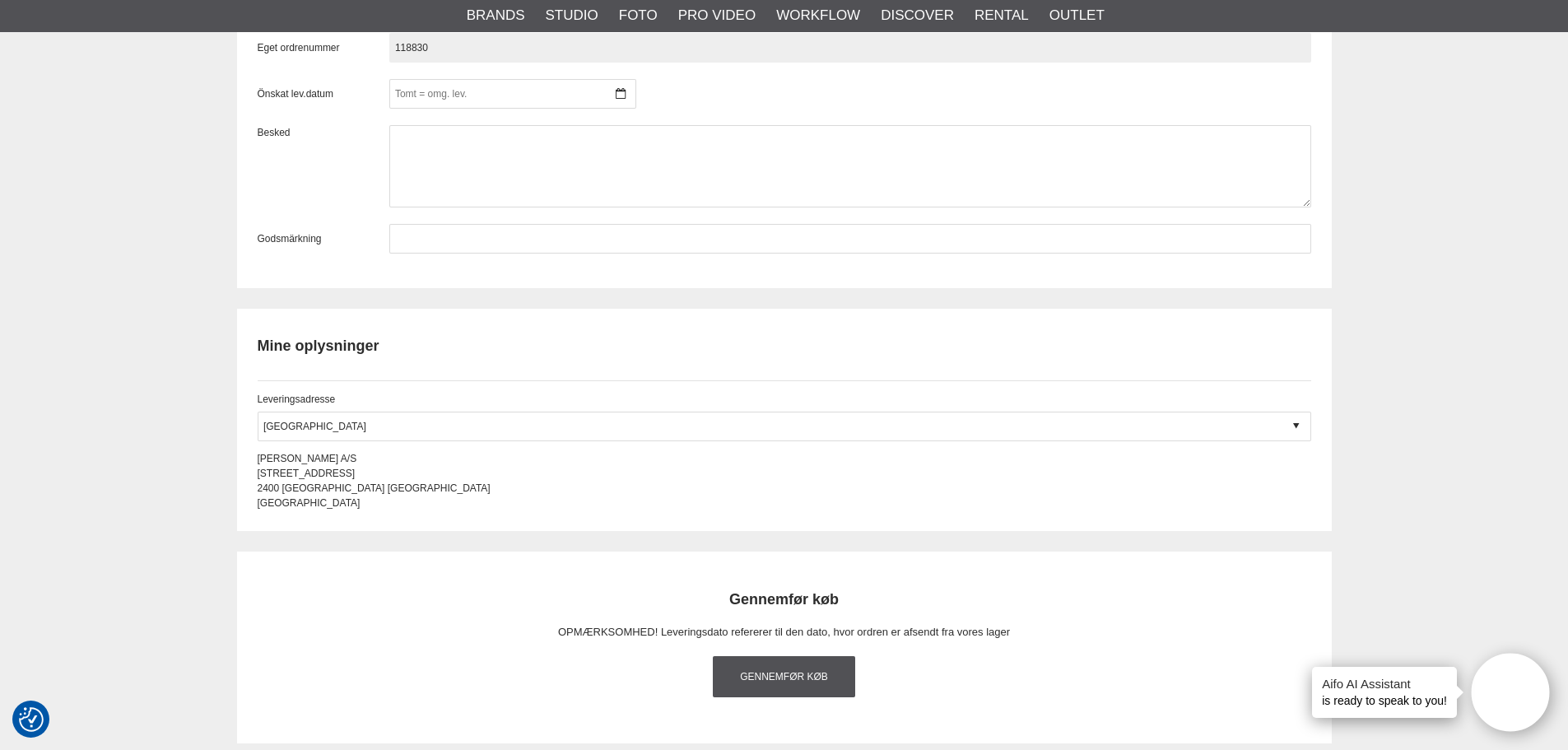
scroll to position [1646, 0]
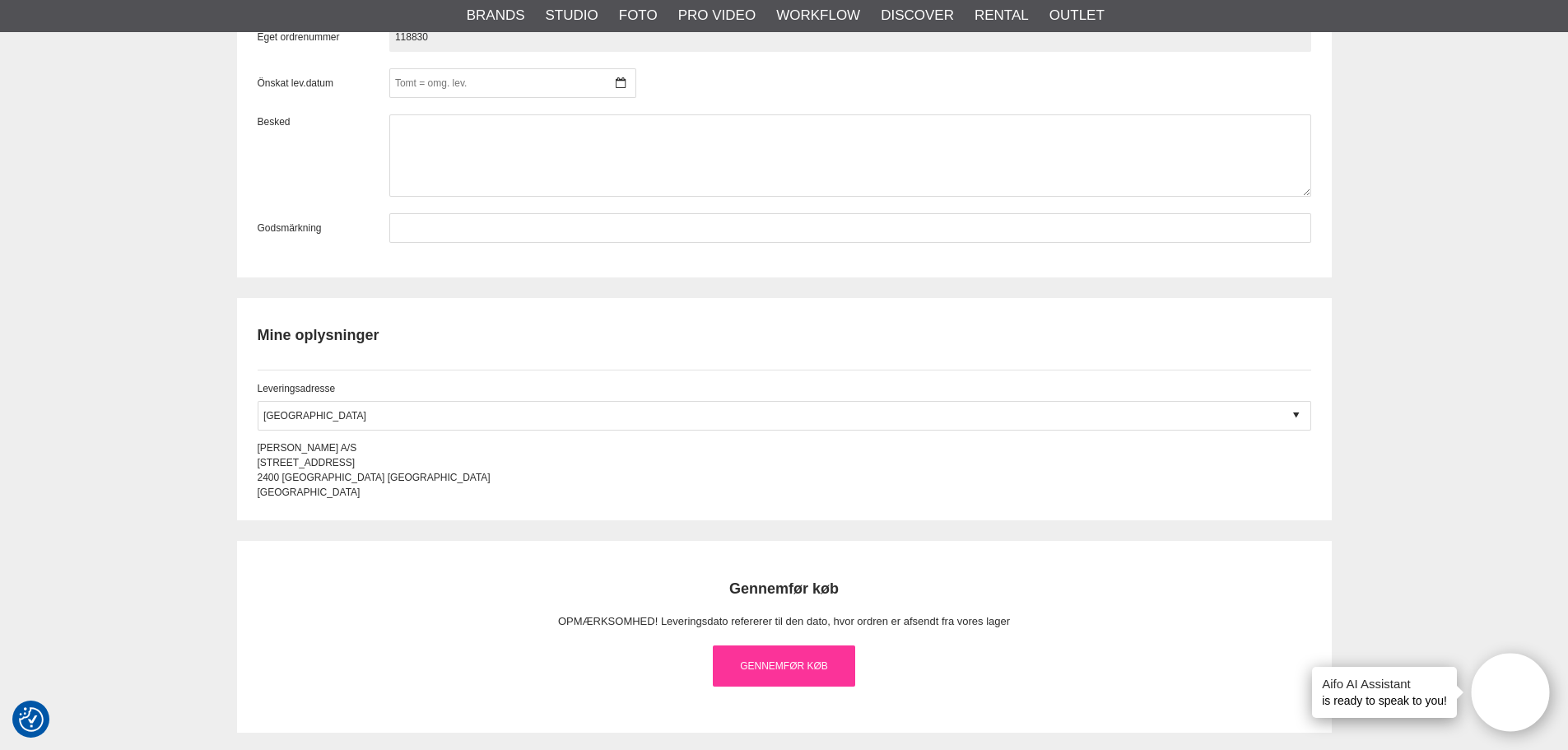
type input "118830"
click at [834, 658] on link "Gennemfør køb" at bounding box center [785, 665] width 143 height 41
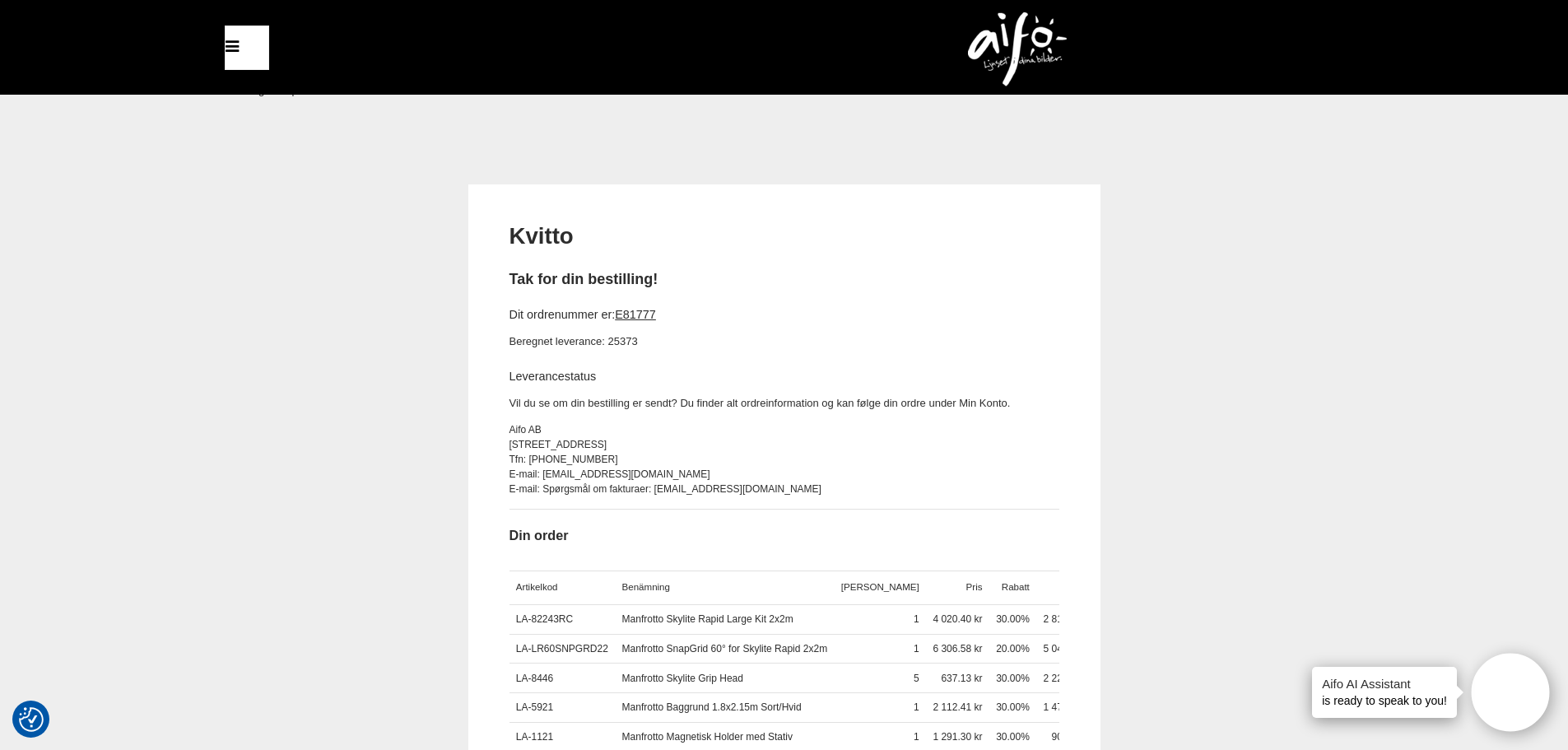
click at [82, 487] on div "Kvitto Tak for din bestilling! Dit ordrenummer er: E81777 Beregnet leverance: 2…" at bounding box center [784, 561] width 1568 height 753
